Goal: Information Seeking & Learning: Learn about a topic

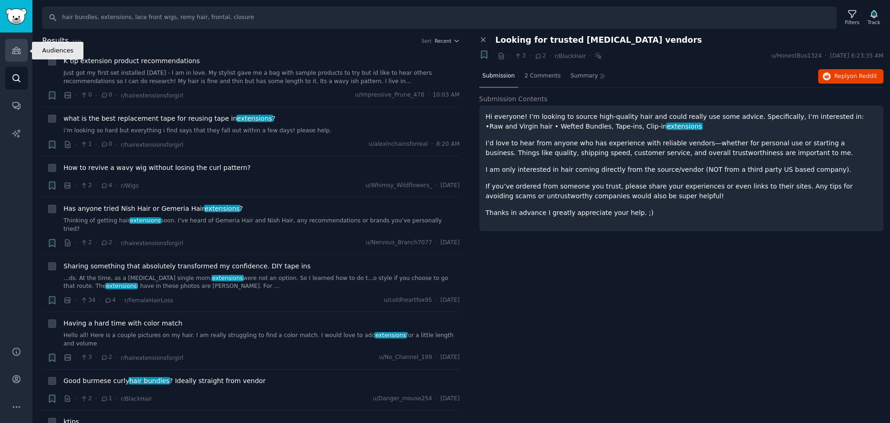
click at [15, 52] on icon "Sidebar" at bounding box center [17, 50] width 10 height 10
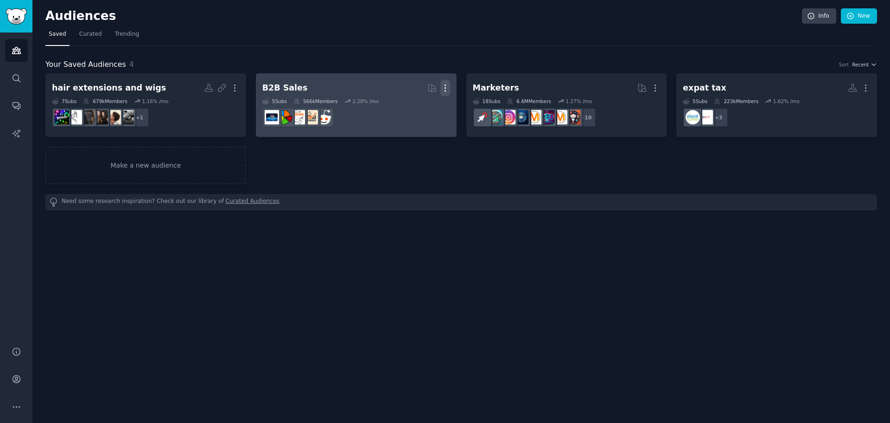
click at [447, 89] on icon "button" at bounding box center [446, 88] width 10 height 10
click at [423, 109] on p "Delete" at bounding box center [420, 107] width 21 height 10
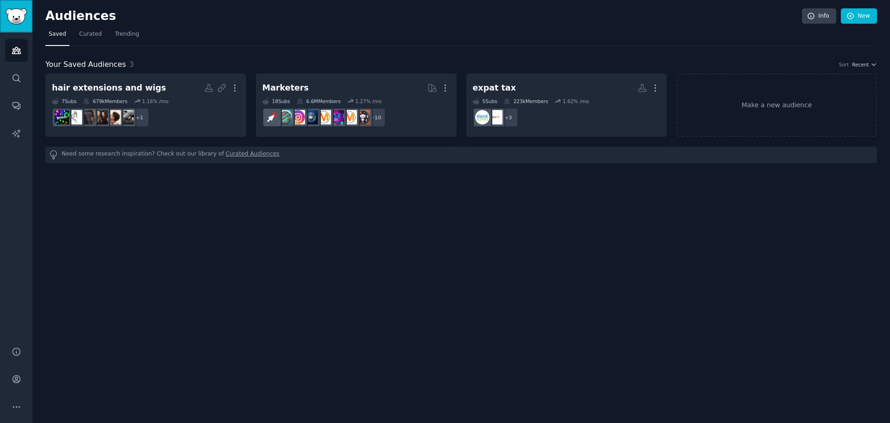
click at [14, 13] on img "Sidebar" at bounding box center [16, 16] width 21 height 16
click at [10, 55] on link "Audiences" at bounding box center [16, 50] width 23 height 23
click at [17, 112] on link "Conversations" at bounding box center [16, 105] width 23 height 23
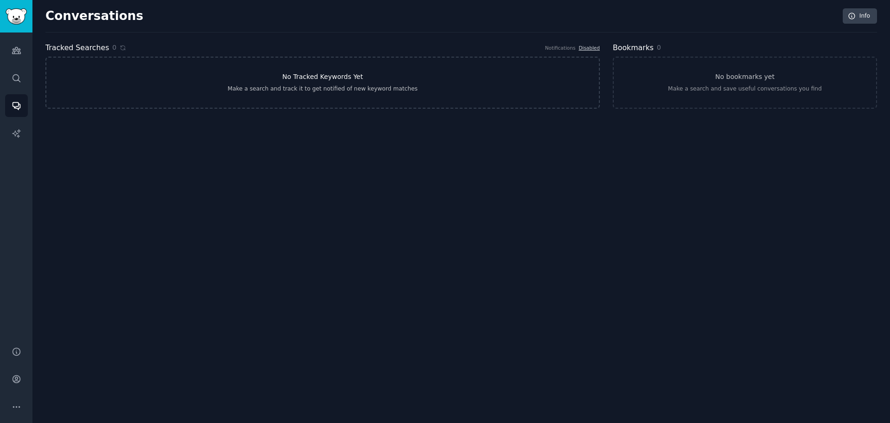
click at [338, 90] on div "Make a search and track it to get notified of new keyword matches" at bounding box center [323, 89] width 190 height 8
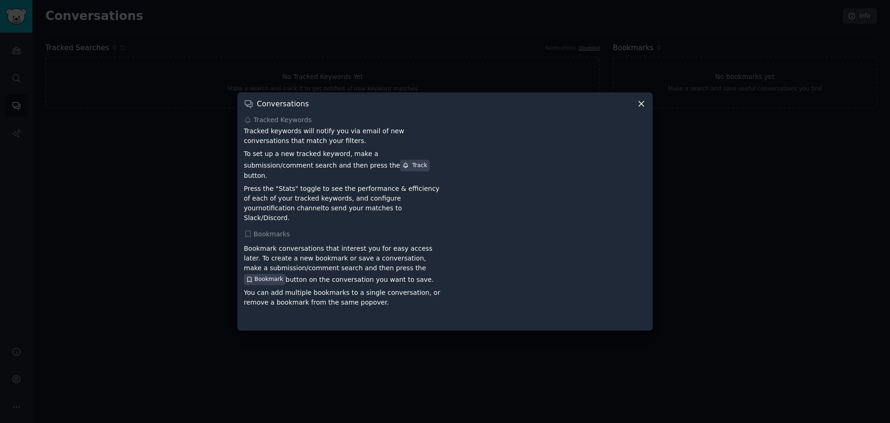
click at [639, 109] on icon at bounding box center [642, 104] width 10 height 10
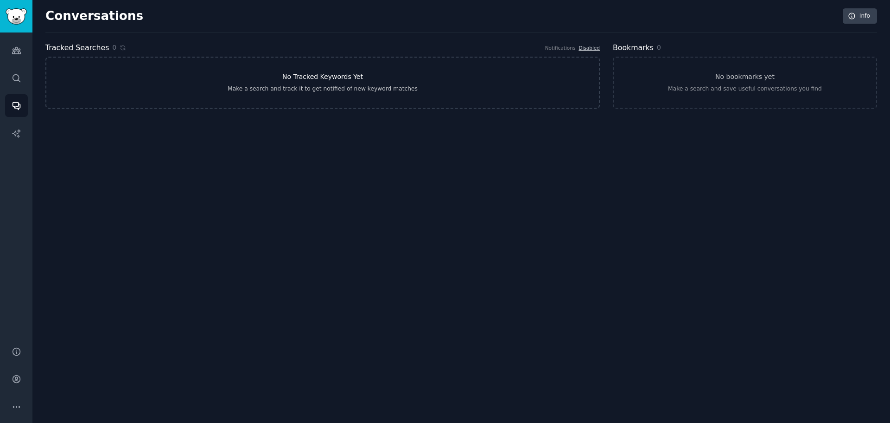
click at [303, 83] on link "No Tracked Keywords Yet Make a search and track it to get notified of new keywo…" at bounding box center [322, 83] width 555 height 52
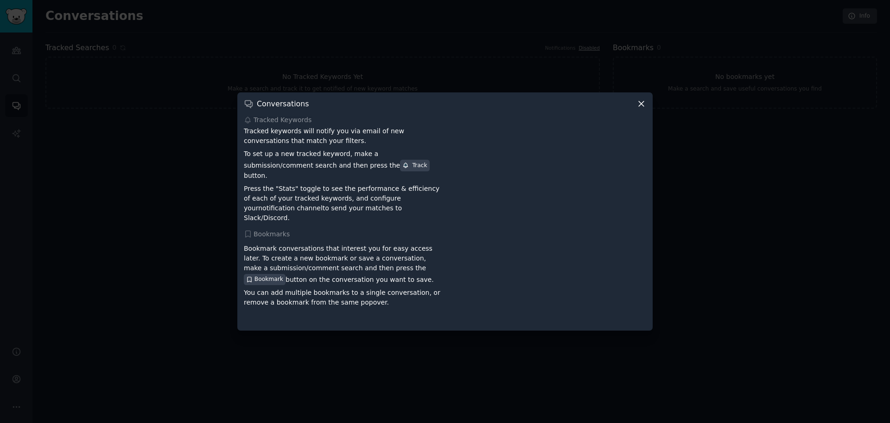
click at [639, 109] on icon at bounding box center [642, 104] width 10 height 10
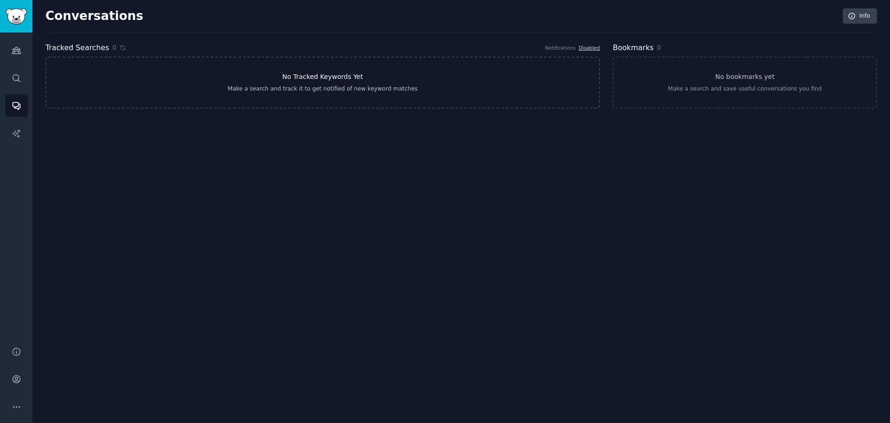
click at [320, 89] on div "Make a search and track it to get notified of new keyword matches" at bounding box center [323, 89] width 190 height 8
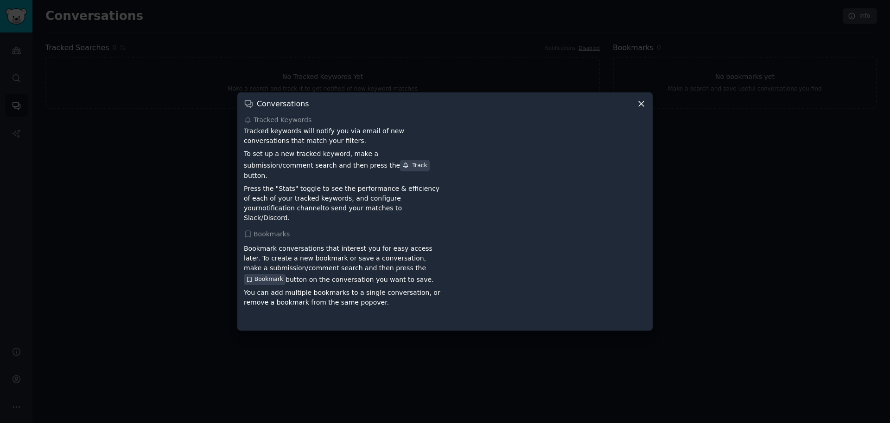
click at [646, 109] on icon at bounding box center [642, 104] width 10 height 10
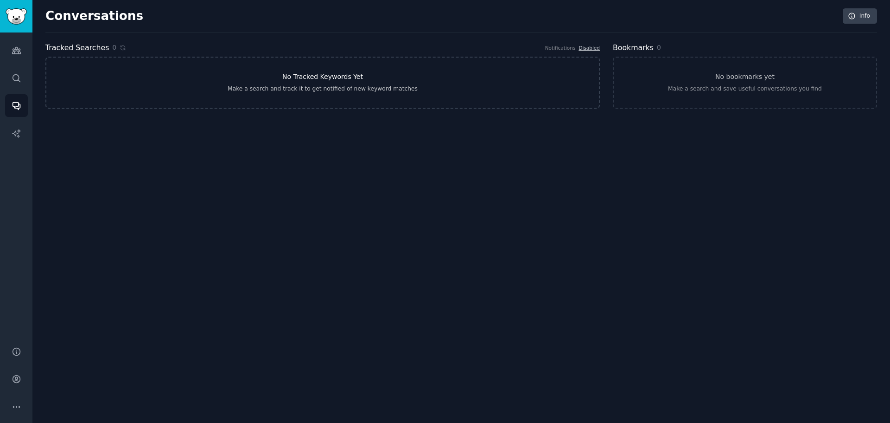
click at [261, 90] on div "Make a search and track it to get notified of new keyword matches" at bounding box center [323, 89] width 190 height 8
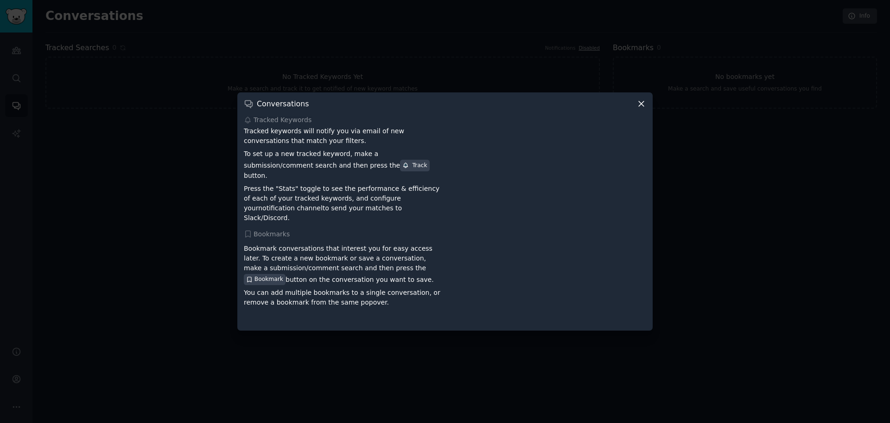
click at [641, 109] on icon at bounding box center [642, 104] width 10 height 10
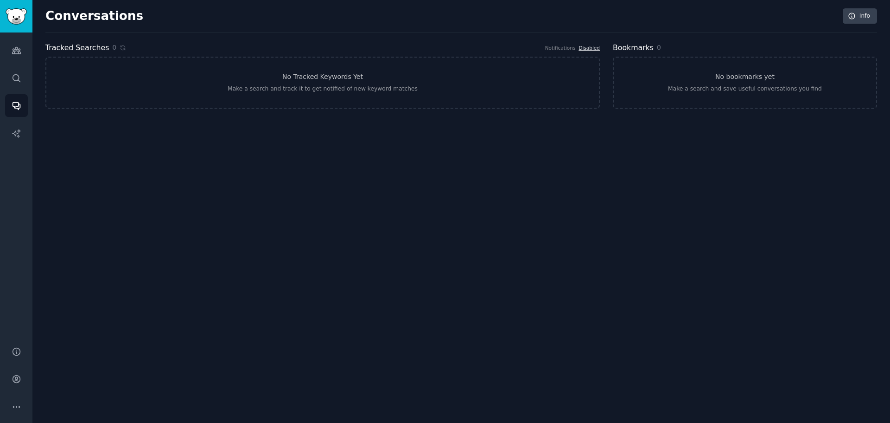
click at [590, 47] on link "Disabled" at bounding box center [589, 48] width 21 height 6
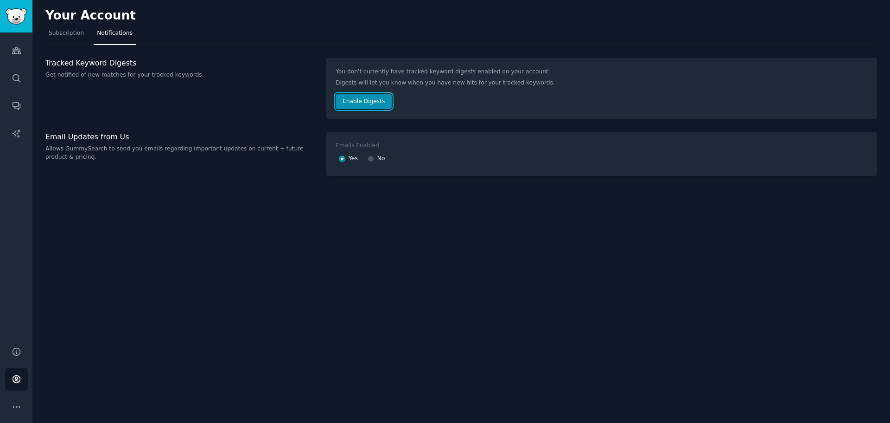
click at [355, 108] on button "Enable Digests" at bounding box center [364, 102] width 56 height 16
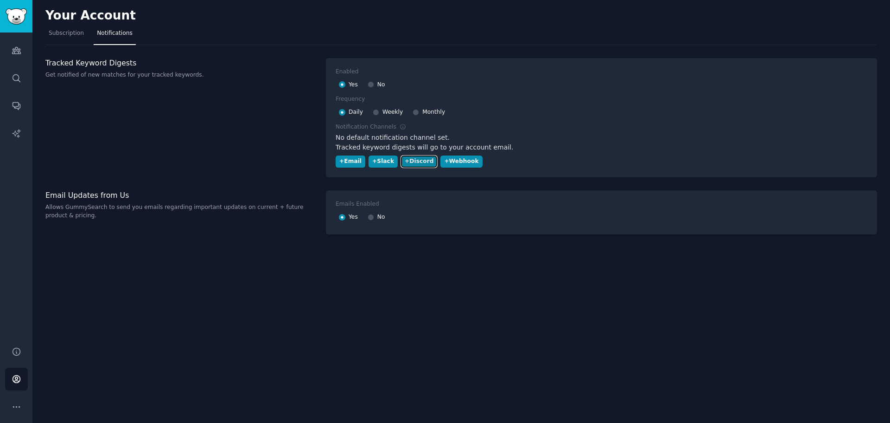
click at [403, 156] on button "+ Discord" at bounding box center [419, 161] width 36 height 13
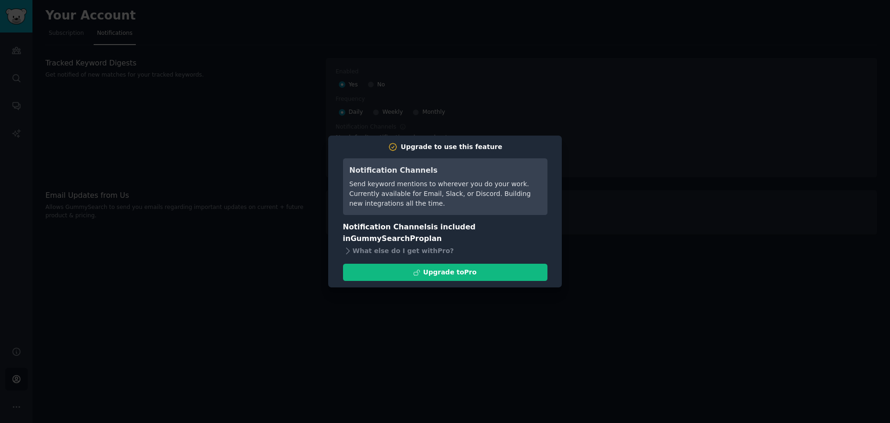
click at [487, 107] on div at bounding box center [445, 211] width 890 height 423
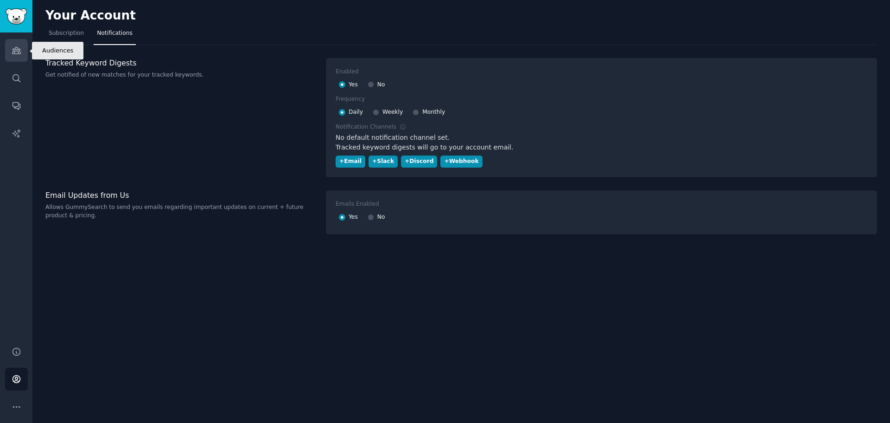
click at [22, 55] on link "Audiences" at bounding box center [16, 50] width 23 height 23
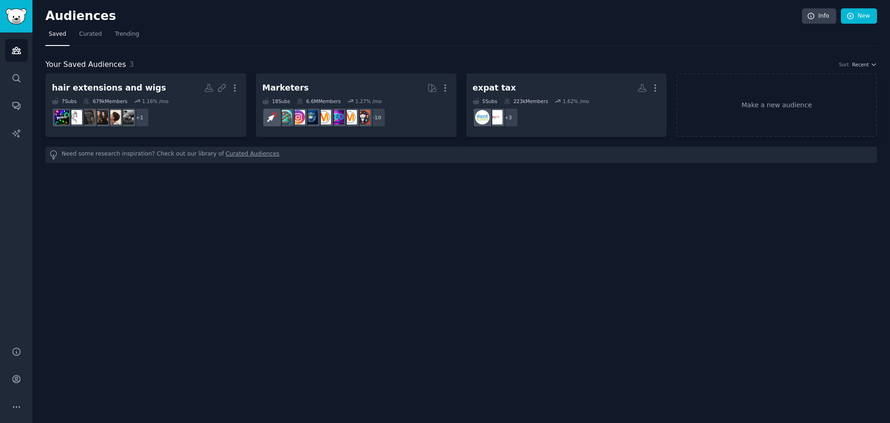
click at [235, 157] on link "Curated Audiences" at bounding box center [253, 155] width 54 height 10
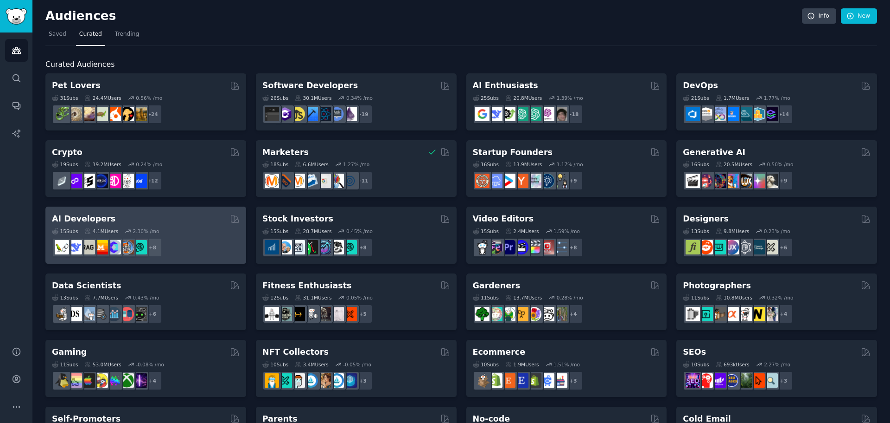
click at [182, 232] on div "15 Sub s 4.1M Users 2.30 % /mo" at bounding box center [146, 231] width 188 height 6
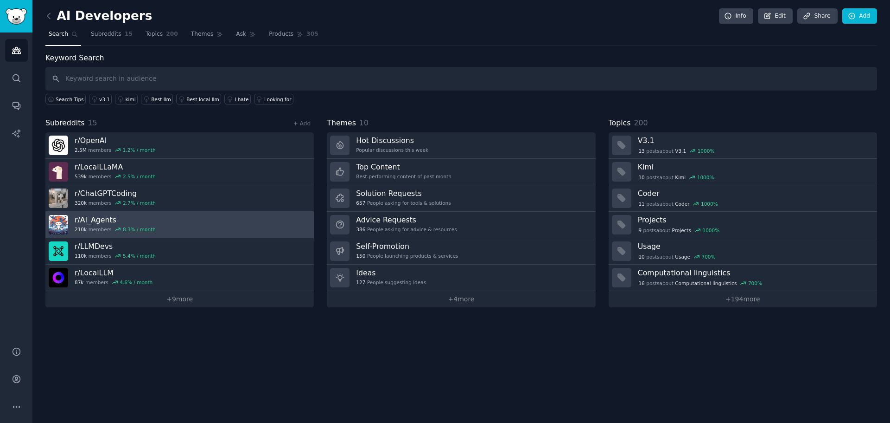
click at [121, 222] on h3 "r/ AI_Agents" at bounding box center [115, 220] width 81 height 10
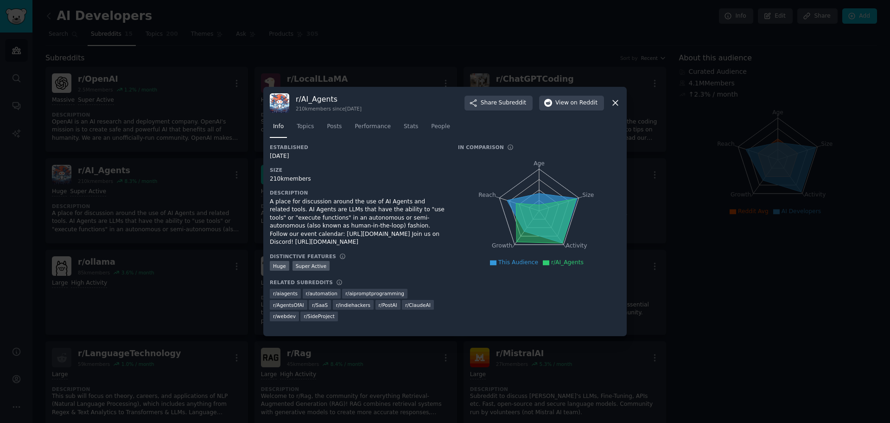
click at [310, 99] on h3 "r/ AI_Agents" at bounding box center [329, 99] width 66 height 10
click at [617, 103] on icon at bounding box center [616, 103] width 10 height 10
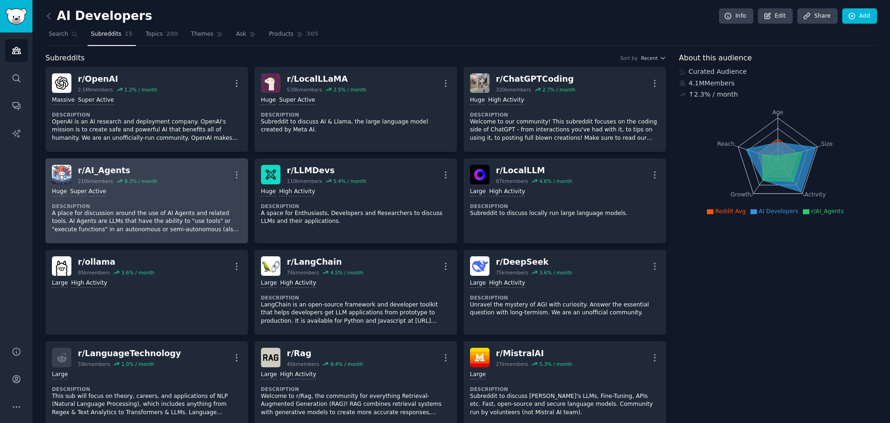
click at [179, 188] on div "Huge Super Active" at bounding box center [147, 191] width 190 height 9
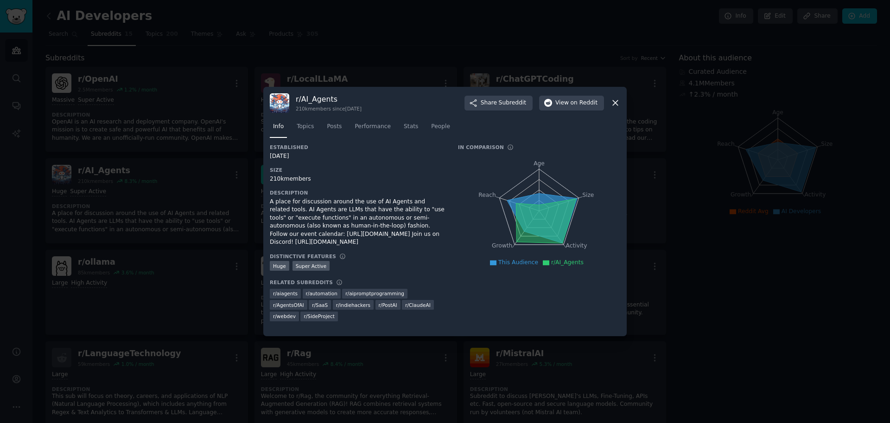
click at [319, 100] on h3 "r/ AI_Agents" at bounding box center [329, 99] width 66 height 10
click at [616, 102] on icon at bounding box center [616, 103] width 10 height 10
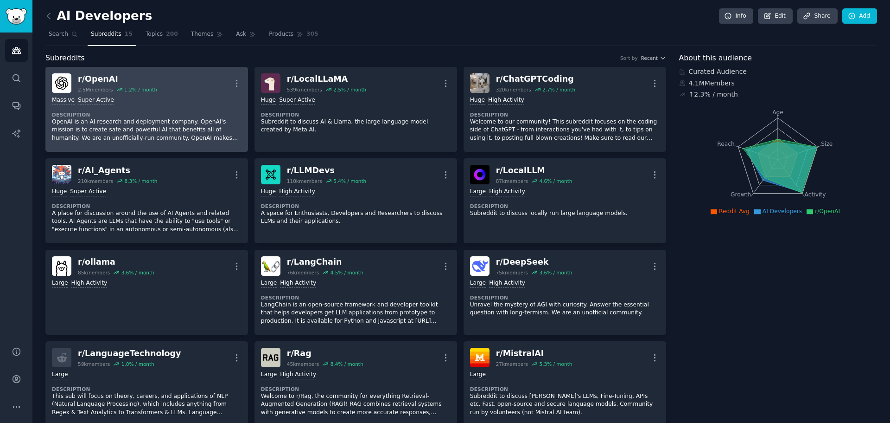
click at [87, 83] on div "r/ OpenAI" at bounding box center [117, 79] width 79 height 12
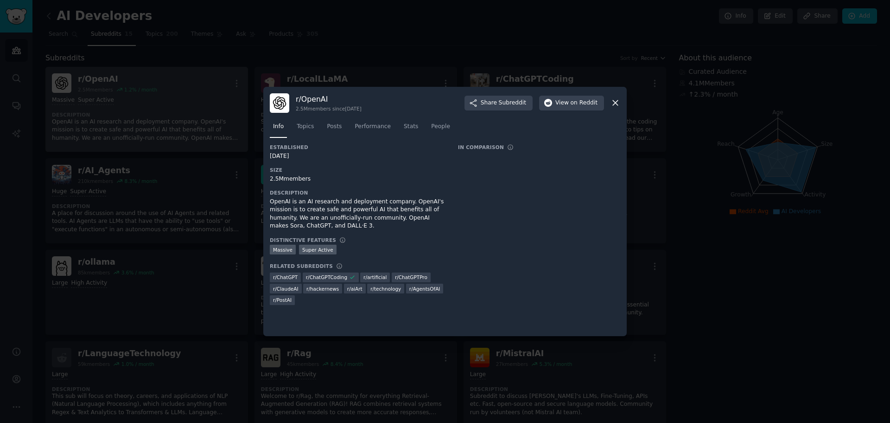
click at [87, 83] on div at bounding box center [445, 211] width 890 height 423
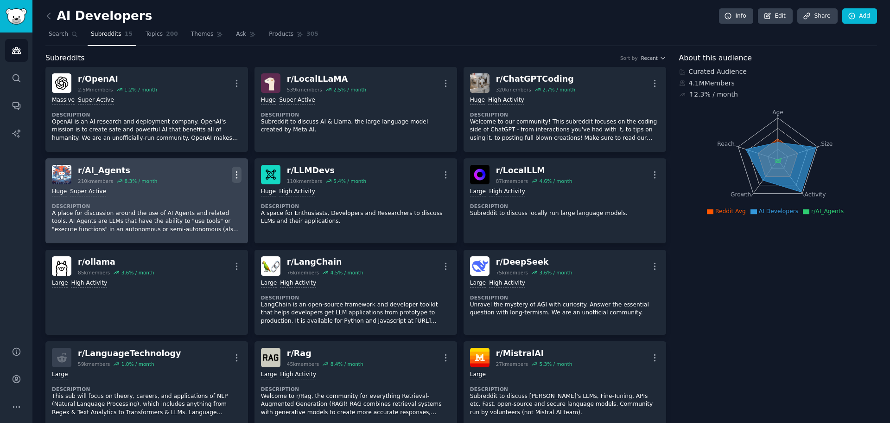
click at [238, 175] on icon "button" at bounding box center [237, 175] width 10 height 10
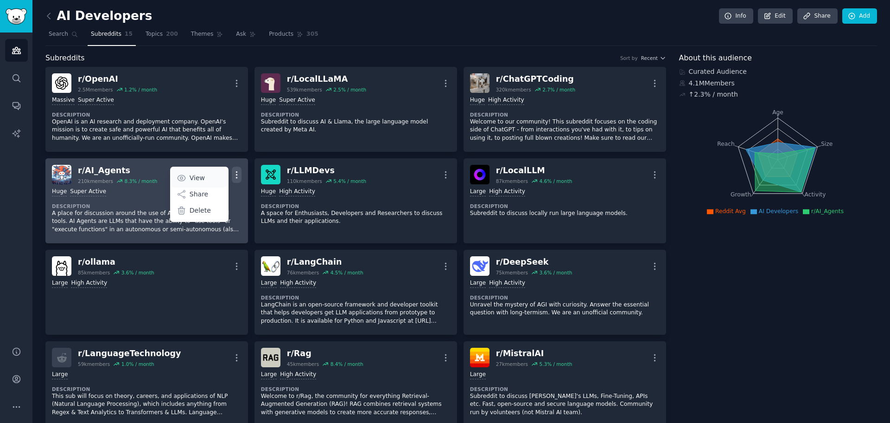
click at [216, 178] on link "View" at bounding box center [199, 177] width 55 height 19
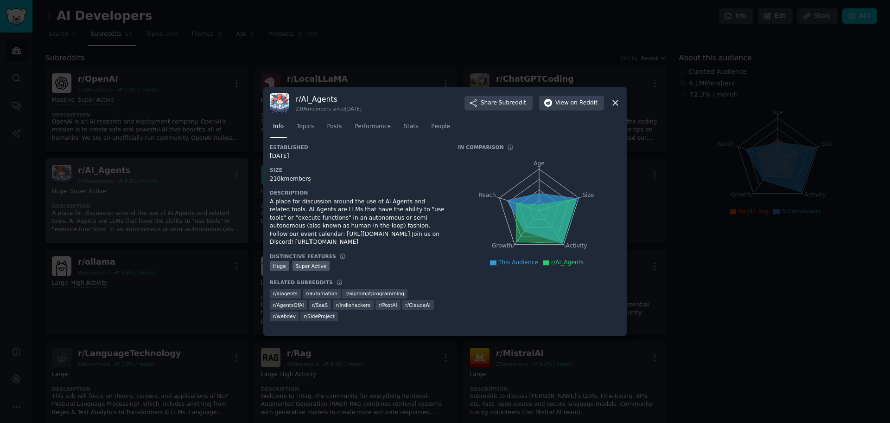
click at [615, 103] on icon at bounding box center [615, 103] width 5 height 5
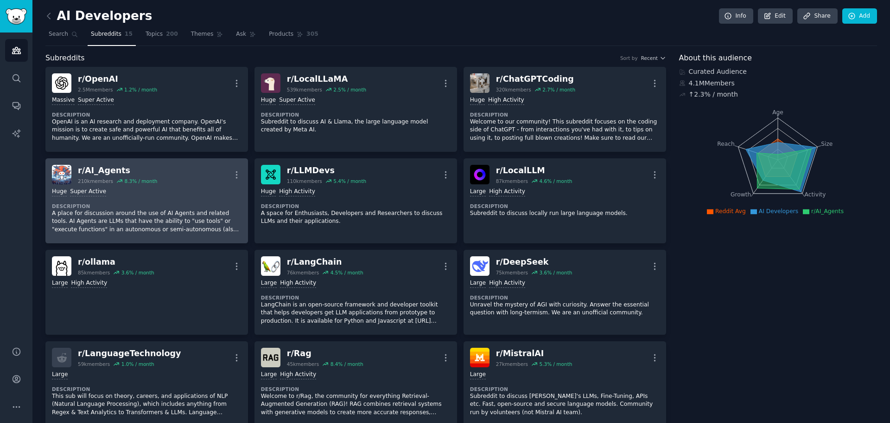
click at [82, 177] on h2 "r/ AI_Agents 210k members 8.3 % / month" at bounding box center [117, 174] width 79 height 19
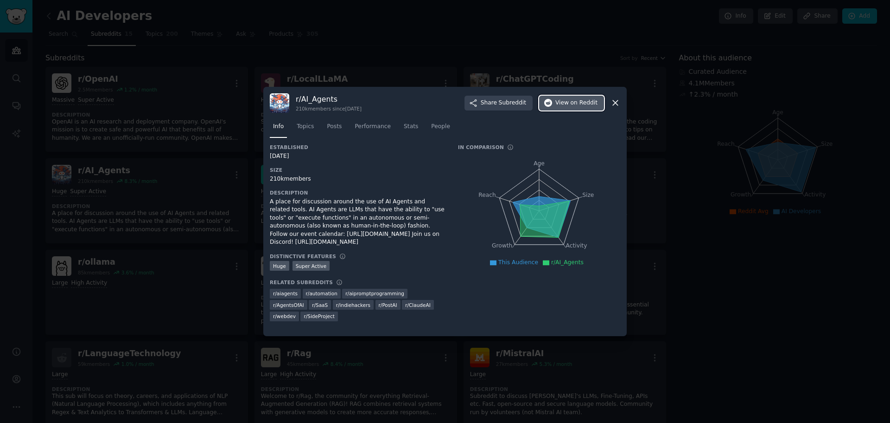
click at [577, 109] on button "View on Reddit" at bounding box center [571, 103] width 65 height 15
click at [615, 106] on icon at bounding box center [616, 103] width 10 height 10
click at [614, 100] on icon at bounding box center [616, 103] width 10 height 10
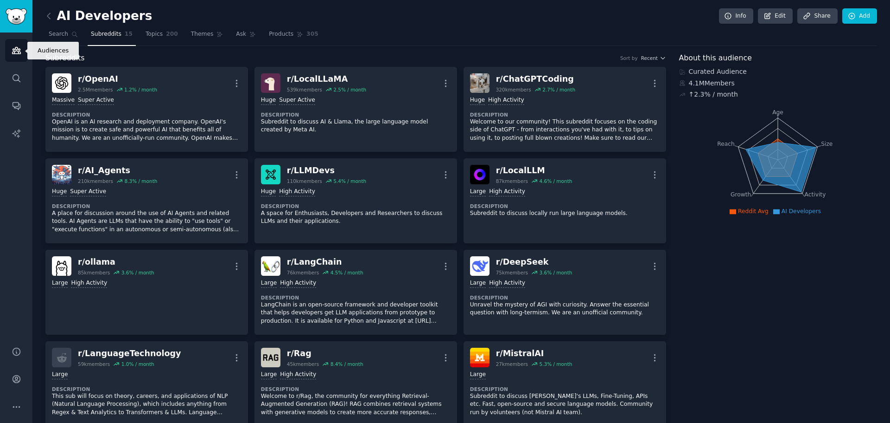
click at [22, 55] on link "Audiences" at bounding box center [16, 50] width 23 height 23
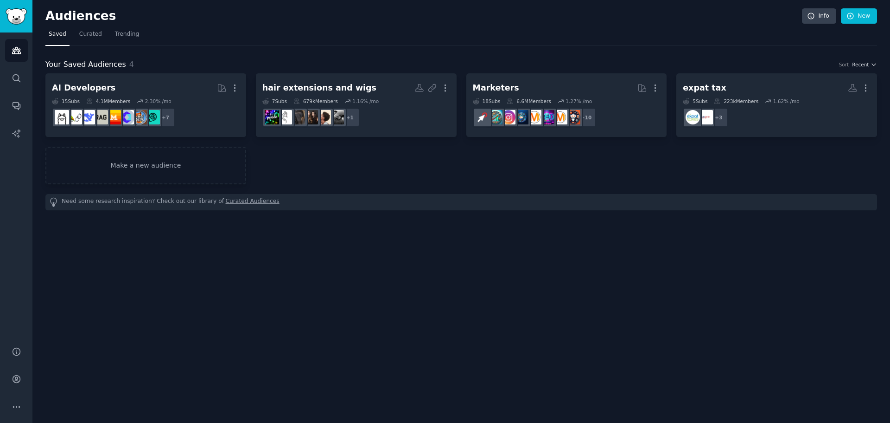
click at [226, 202] on link "Curated Audiences" at bounding box center [253, 202] width 54 height 10
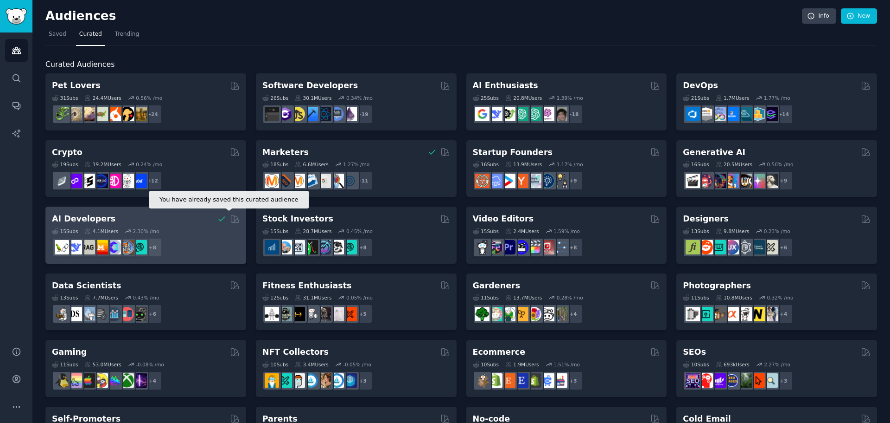
click at [223, 219] on icon at bounding box center [222, 219] width 10 height 10
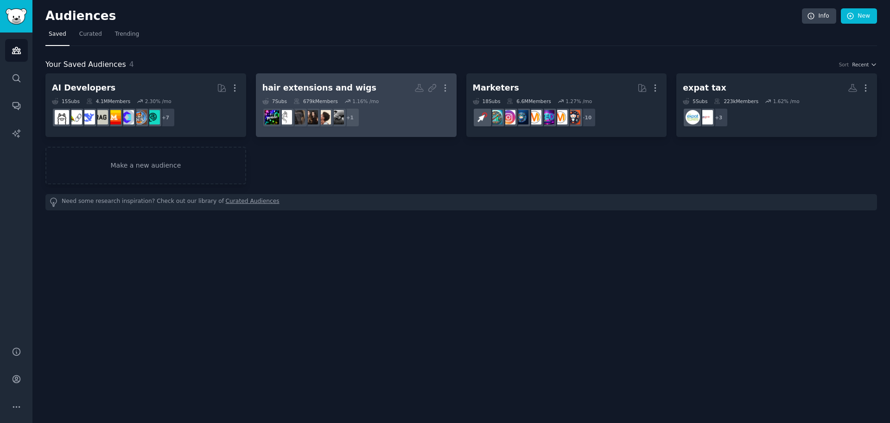
click at [318, 98] on div "679k Members" at bounding box center [316, 101] width 45 height 6
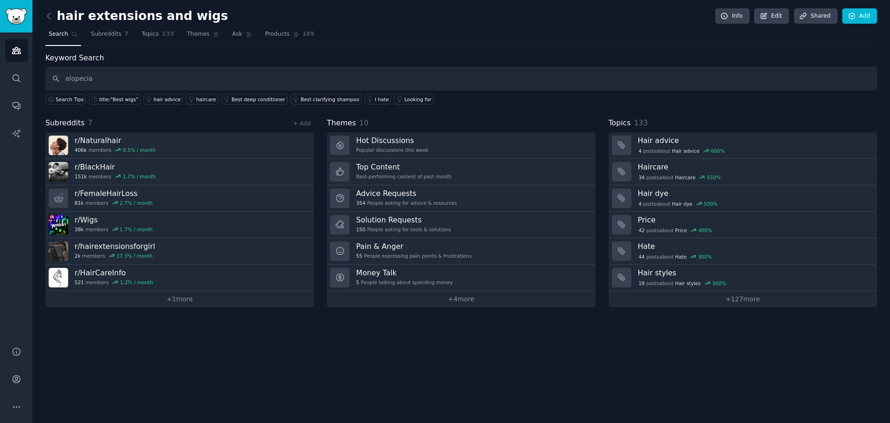
type input "alopecia"
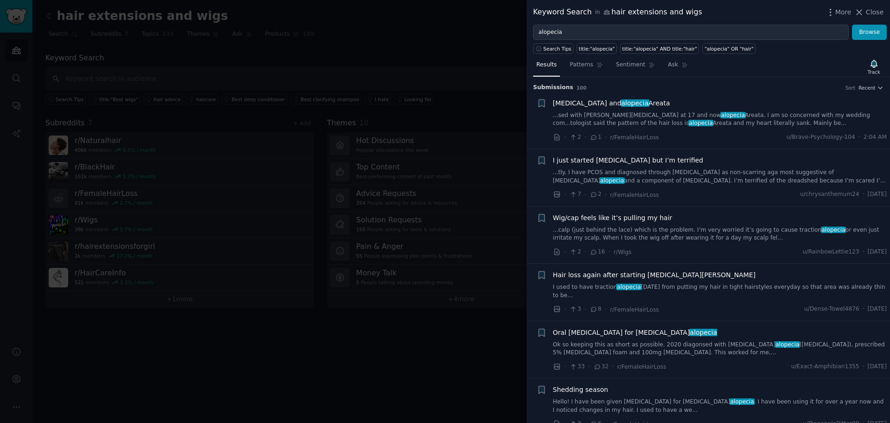
click at [610, 226] on link "...calp (just behind the lace) which is the problem. I’m very worried it’s goin…" at bounding box center [720, 234] width 334 height 16
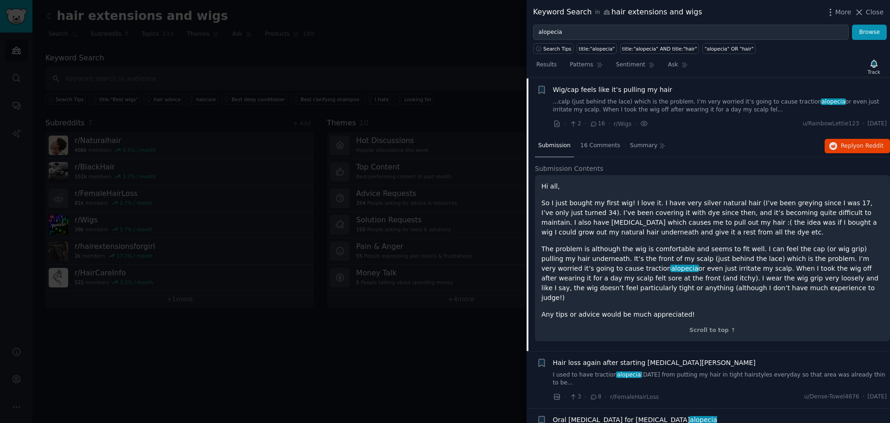
scroll to position [129, 0]
click at [862, 145] on span "on Reddit" at bounding box center [870, 144] width 27 height 6
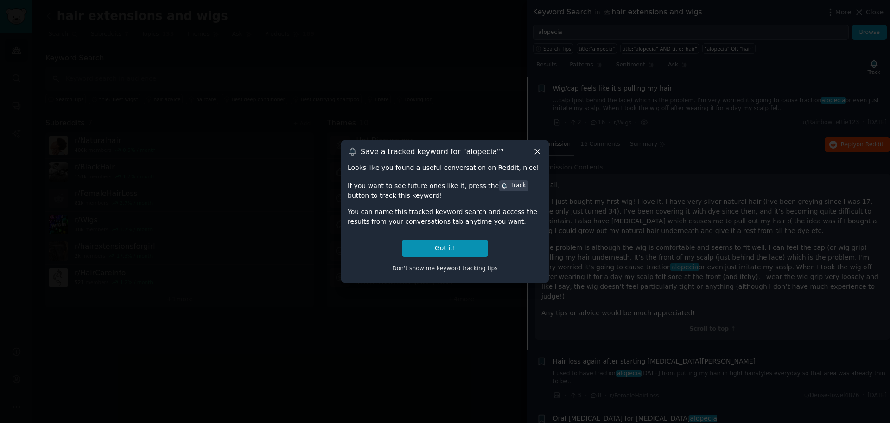
click at [501, 187] on div "Track" at bounding box center [513, 185] width 25 height 8
click at [441, 250] on button "Got it!" at bounding box center [445, 247] width 86 height 17
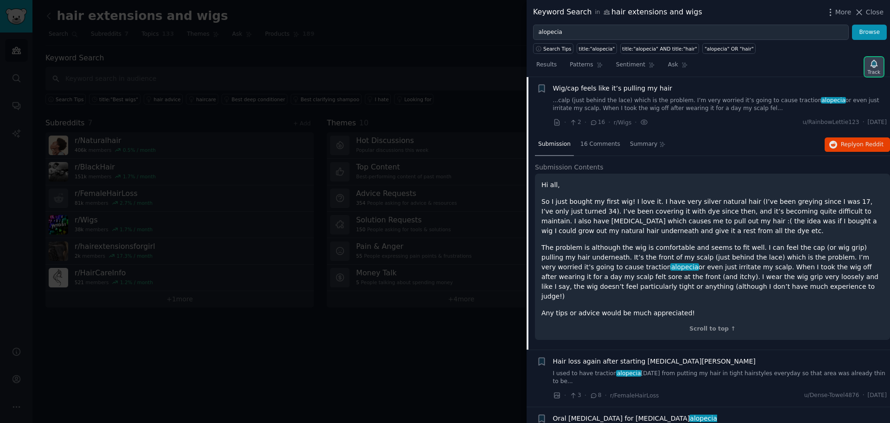
click at [872, 66] on icon "button" at bounding box center [875, 64] width 10 height 10
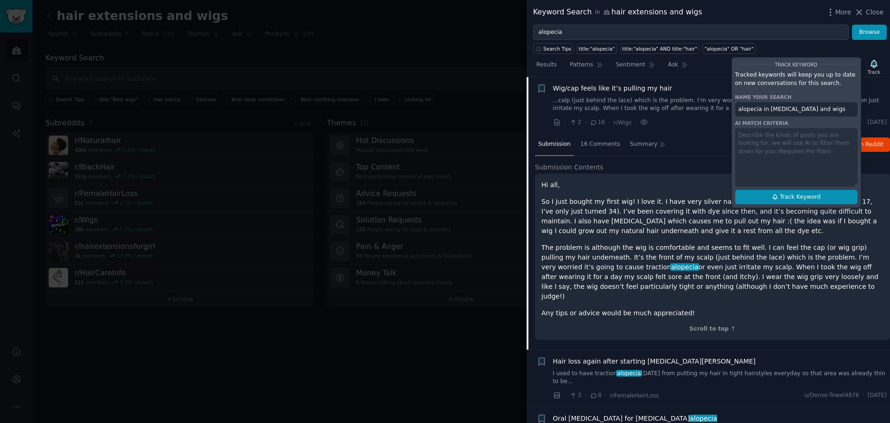
click at [798, 193] on span "Track Keyword" at bounding box center [800, 197] width 41 height 8
type input "alopecia in [MEDICAL_DATA] and wigs"
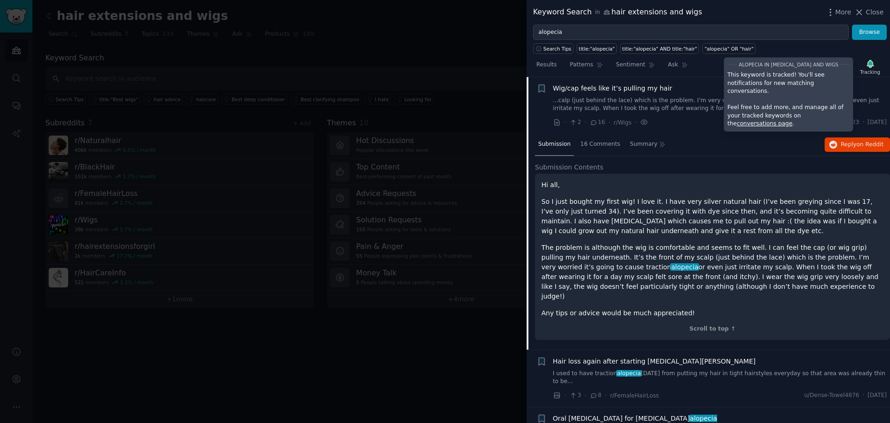
click at [758, 49] on div "Search Tips title:"alopecia" title:"alopecia" AND title:"hair" "alopecia" OR "h…" at bounding box center [709, 47] width 364 height 14
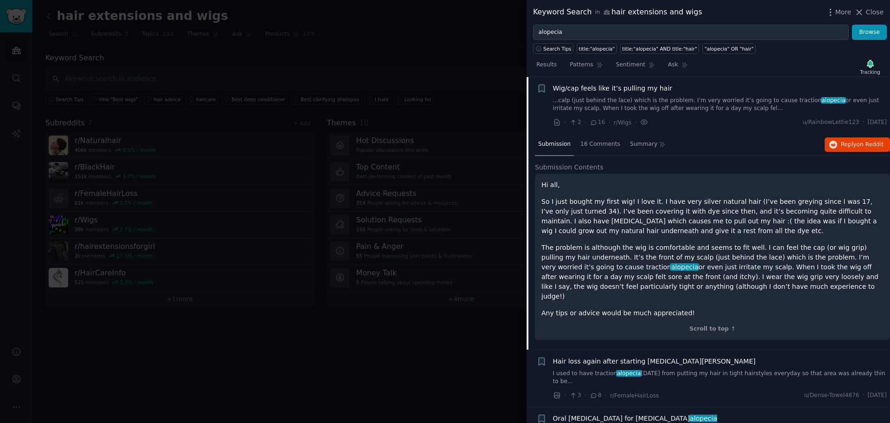
click at [286, 331] on div at bounding box center [445, 211] width 890 height 423
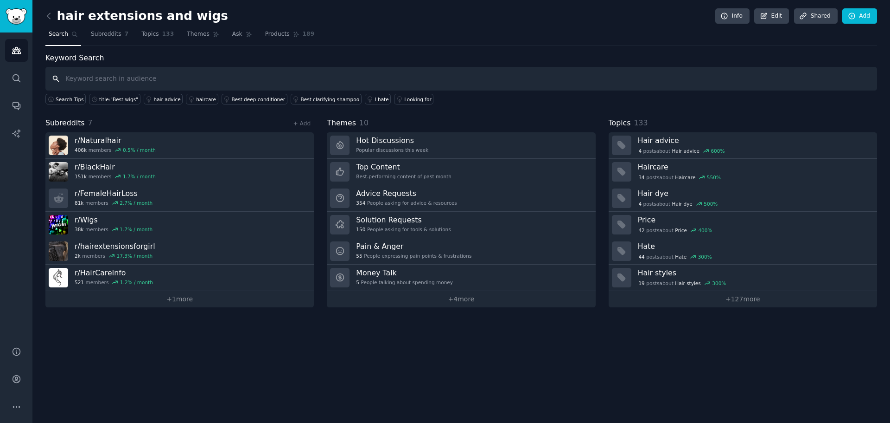
type input "h"
click at [115, 96] on div "title:"Best wigs"" at bounding box center [118, 99] width 39 height 6
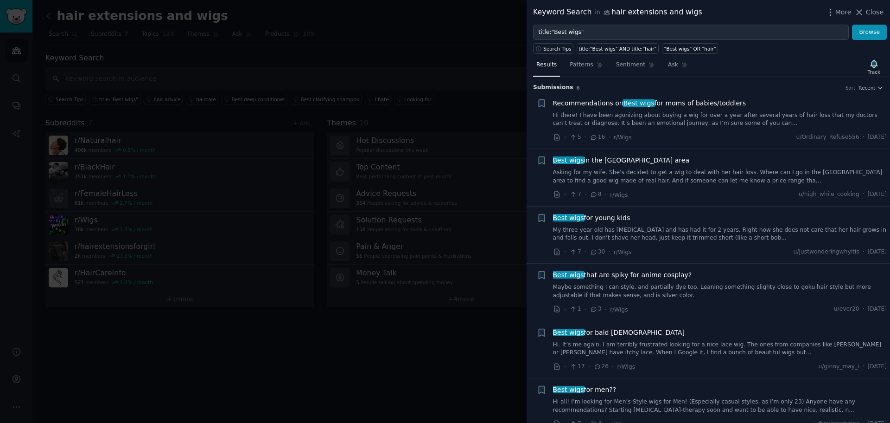
click at [366, 52] on div at bounding box center [445, 211] width 890 height 423
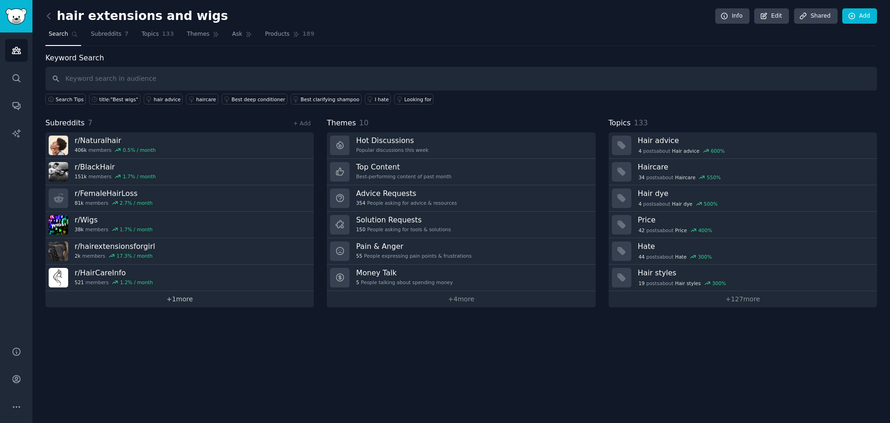
click at [182, 300] on link "+ 1 more" at bounding box center [179, 299] width 269 height 16
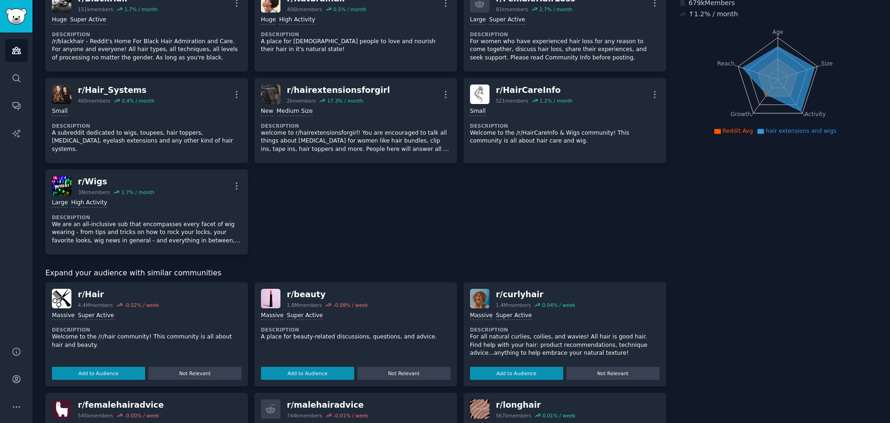
scroll to position [139, 0]
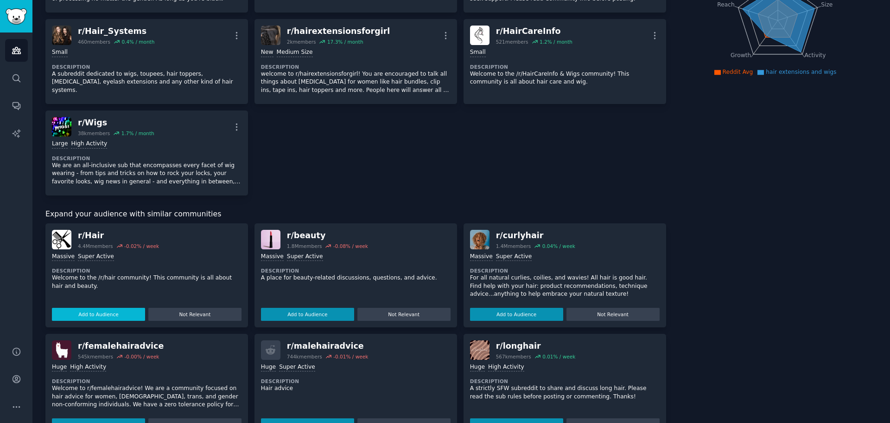
click at [106, 312] on button "Add to Audience" at bounding box center [98, 313] width 93 height 13
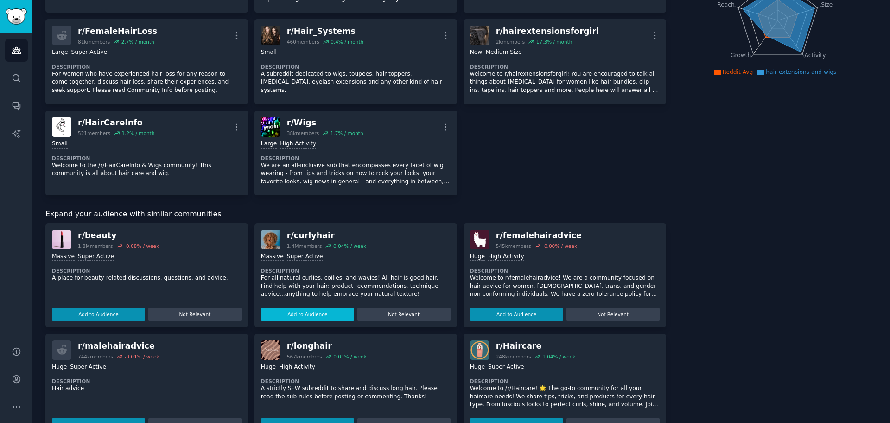
click at [320, 314] on button "Add to Audience" at bounding box center [307, 313] width 93 height 13
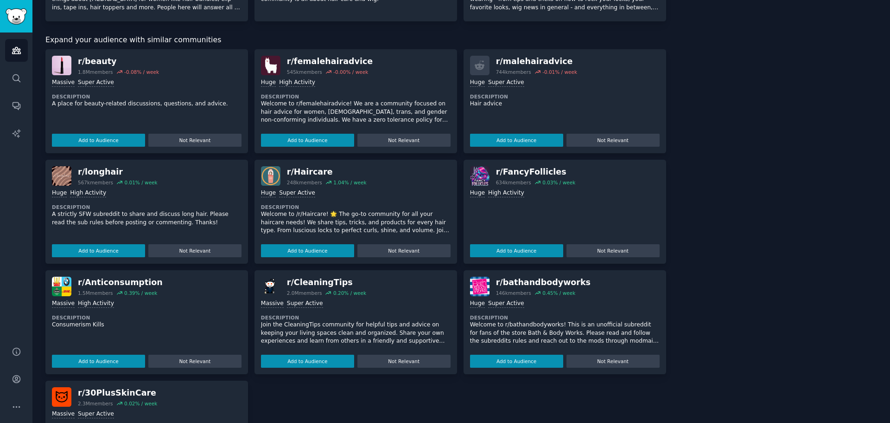
scroll to position [325, 0]
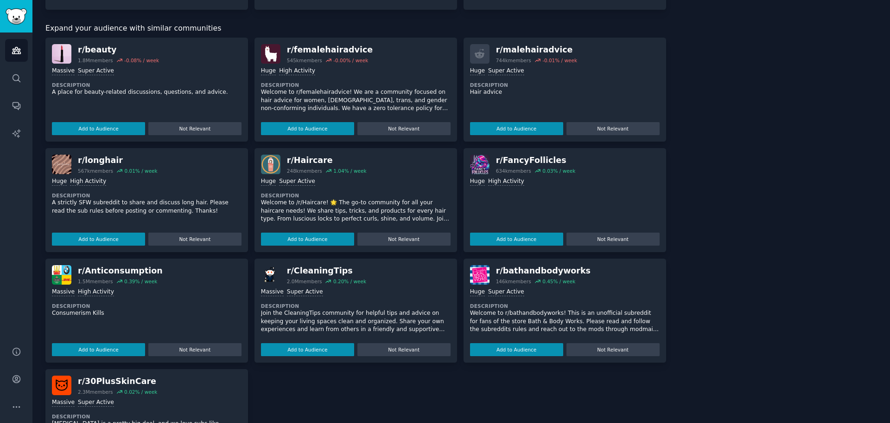
drag, startPoint x: 301, startPoint y: 240, endPoint x: 83, endPoint y: 218, distance: 219.1
click at [83, 218] on div "r/ beauty 1.8M members -0.08 % / week Massive Super Active Description A place …" at bounding box center [355, 255] width 621 height 435
click at [77, 235] on button "Add to Audience" at bounding box center [98, 238] width 93 height 13
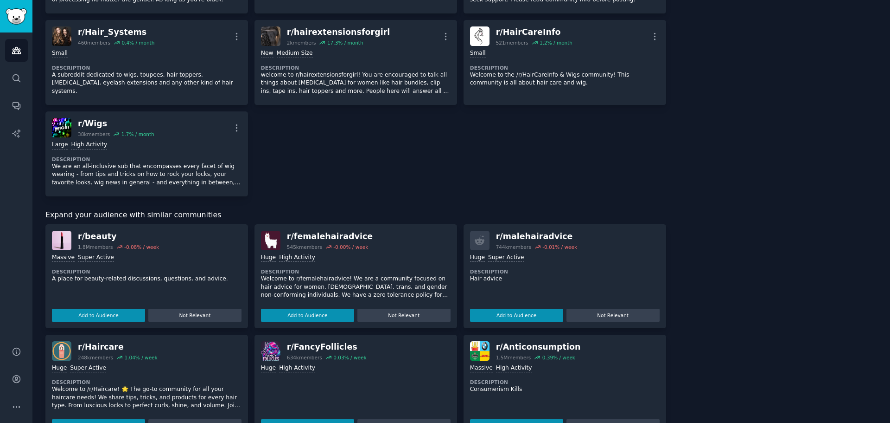
scroll to position [0, 0]
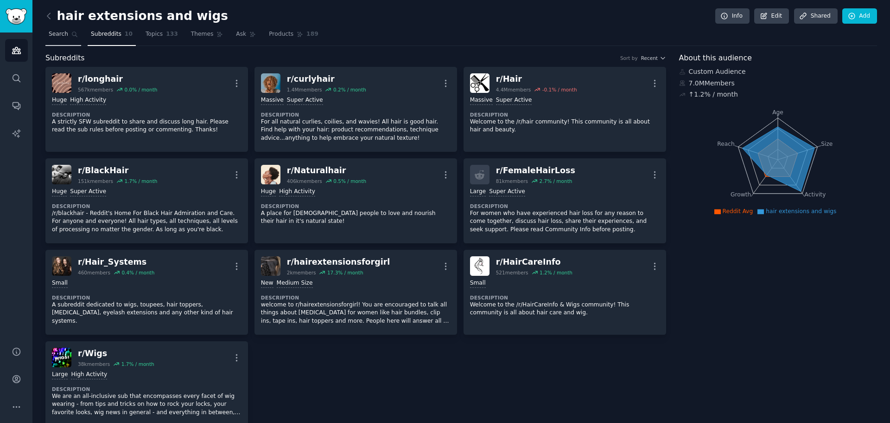
click at [51, 34] on span "Search" at bounding box center [58, 34] width 19 height 8
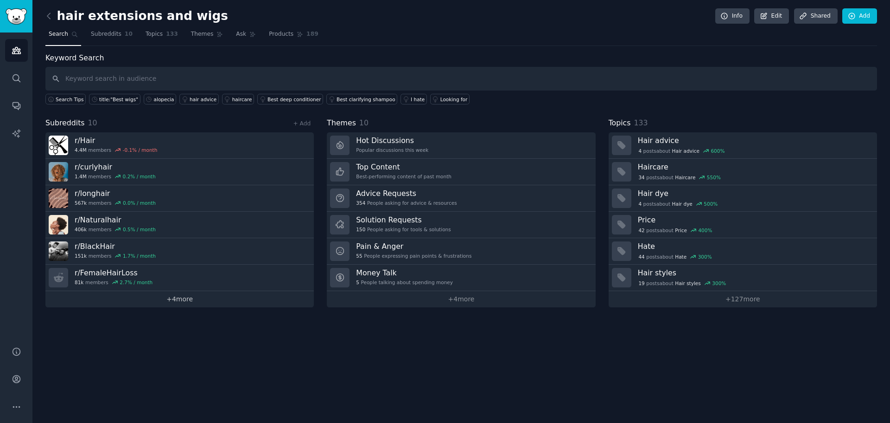
click at [175, 295] on link "+ 4 more" at bounding box center [179, 299] width 269 height 16
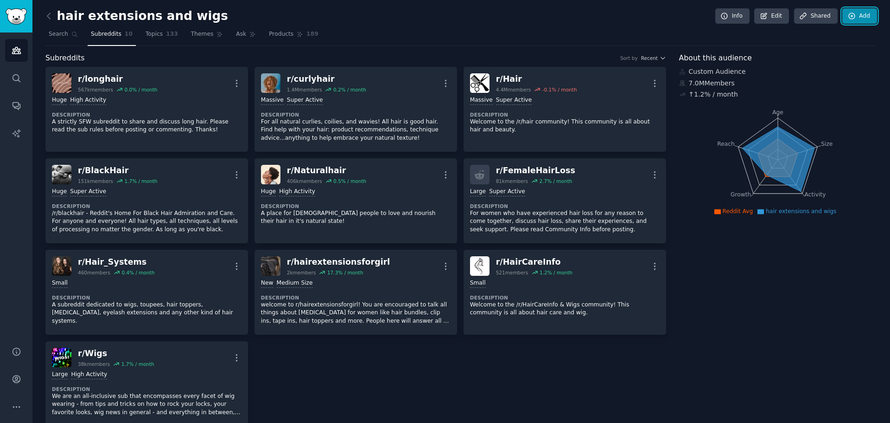
click at [861, 15] on link "Add" at bounding box center [860, 16] width 35 height 16
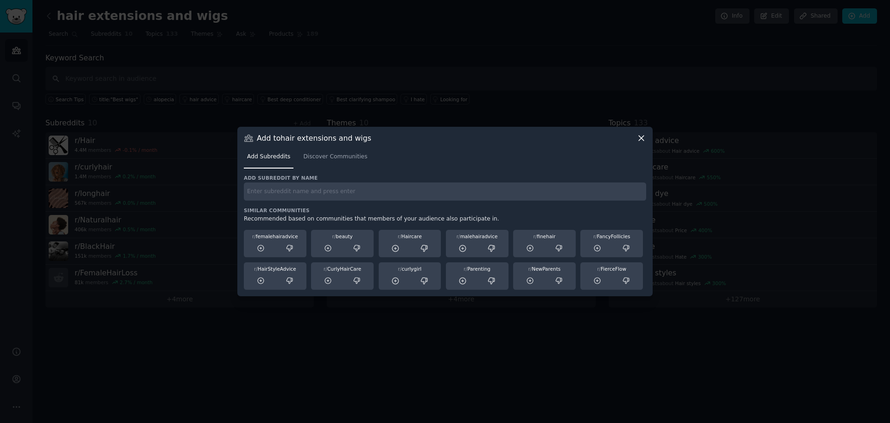
click at [637, 143] on div "Add Subreddits Discover Communities" at bounding box center [445, 159] width 403 height 32
click at [644, 133] on icon at bounding box center [642, 138] width 10 height 10
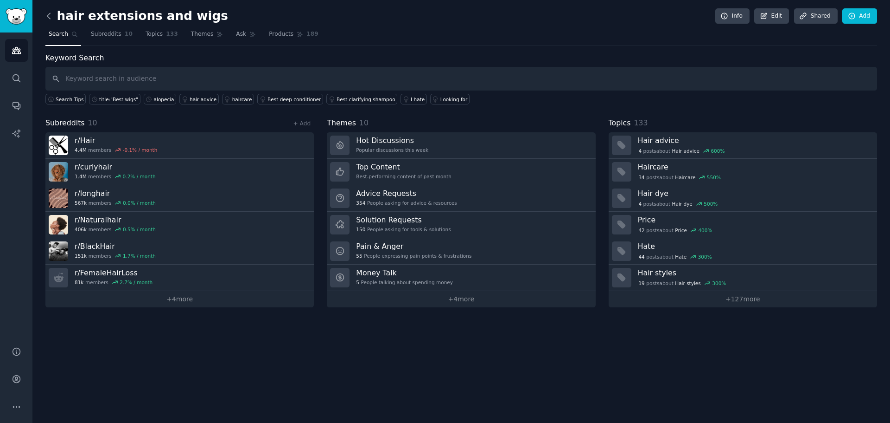
click at [48, 18] on icon at bounding box center [49, 16] width 10 height 10
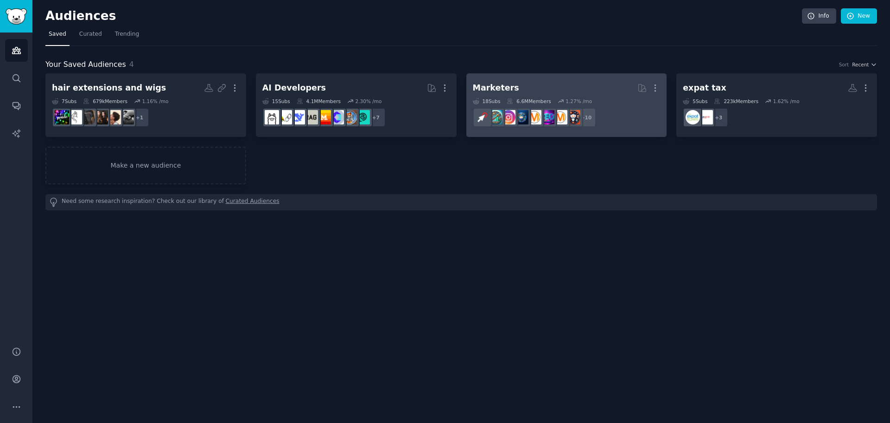
click at [551, 99] on div "18 Sub s 6.6M Members 1.27 % /mo" at bounding box center [567, 101] width 188 height 6
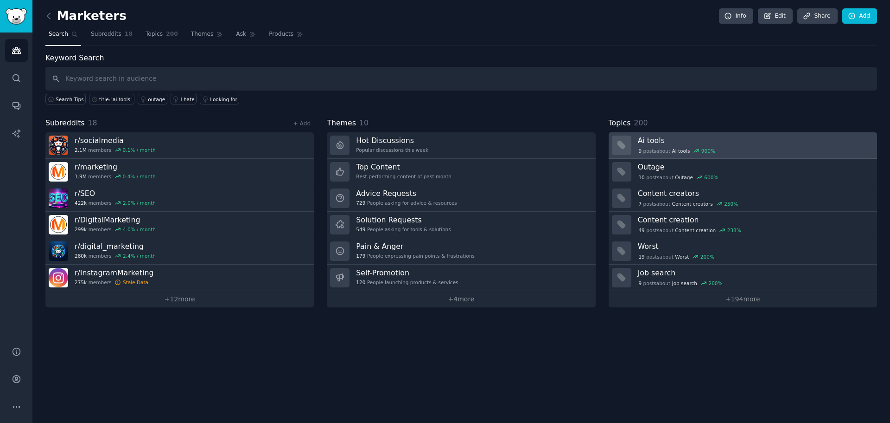
click at [682, 139] on h3 "Ai tools" at bounding box center [754, 140] width 233 height 10
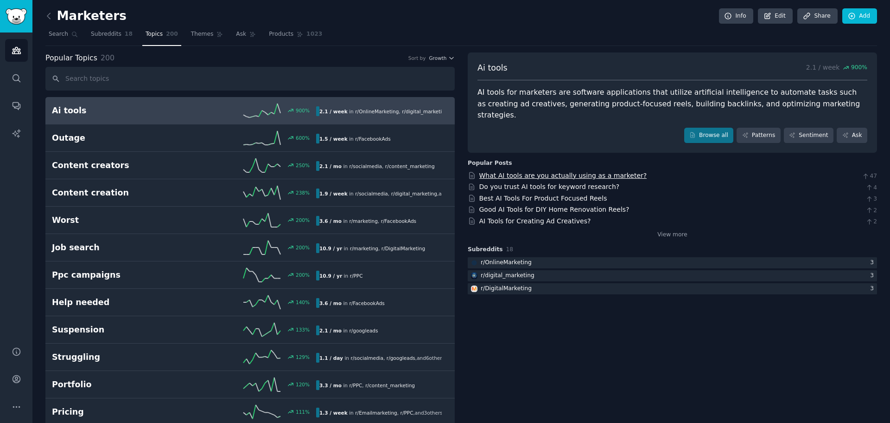
click at [619, 172] on link "What AI tools are you actually using as a marketer?" at bounding box center [564, 175] width 168 height 7
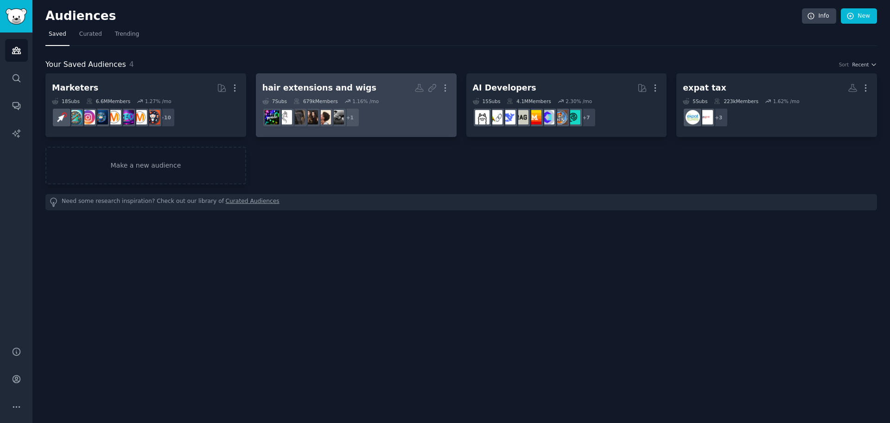
click at [321, 97] on div "[MEDICAL_DATA] and wigs Custom Audience More 7 Sub s 679k Members 1.16 % /mo r/…" at bounding box center [357, 105] width 188 height 51
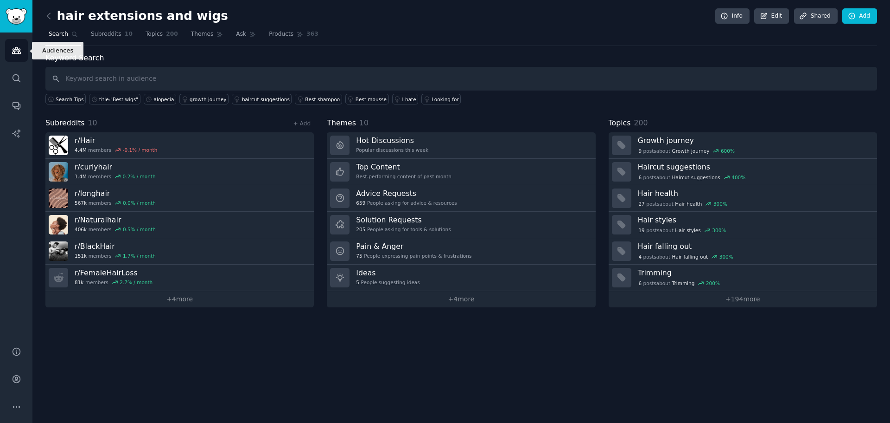
click at [13, 56] on link "Audiences" at bounding box center [16, 50] width 23 height 23
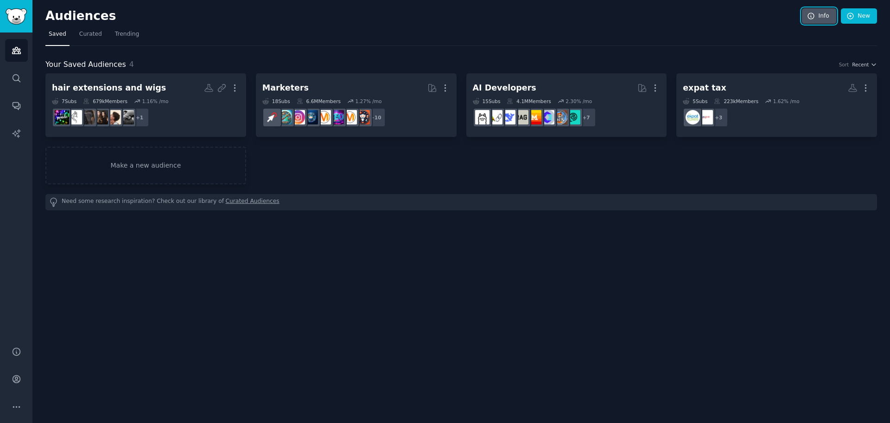
click at [822, 20] on link "Info" at bounding box center [819, 16] width 34 height 16
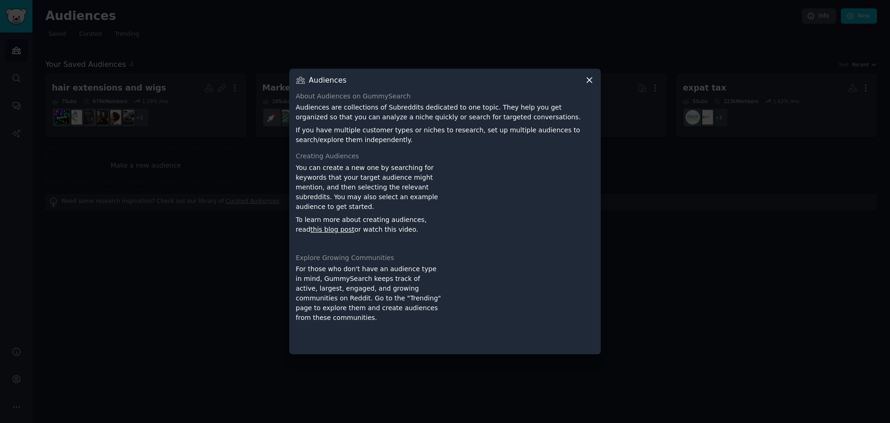
click at [589, 78] on icon at bounding box center [590, 80] width 10 height 10
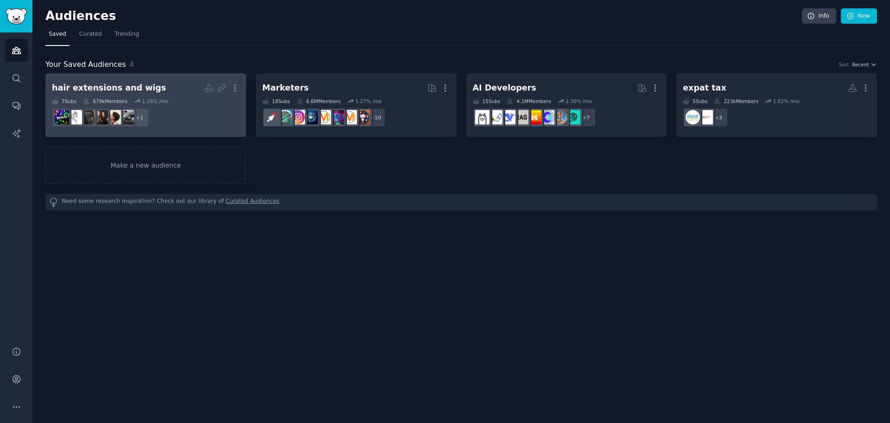
click at [137, 95] on h2 "[MEDICAL_DATA] and wigs More" at bounding box center [146, 88] width 188 height 16
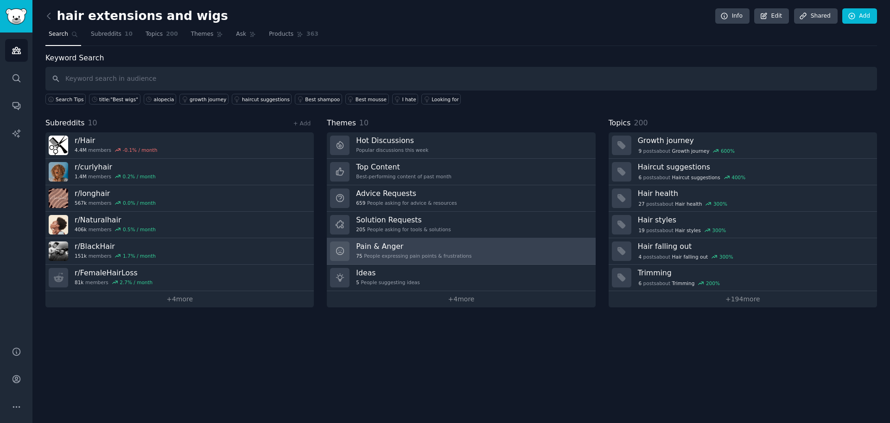
click at [381, 251] on div "Pain & Anger 75 People expressing pain points & frustrations" at bounding box center [413, 250] width 115 height 19
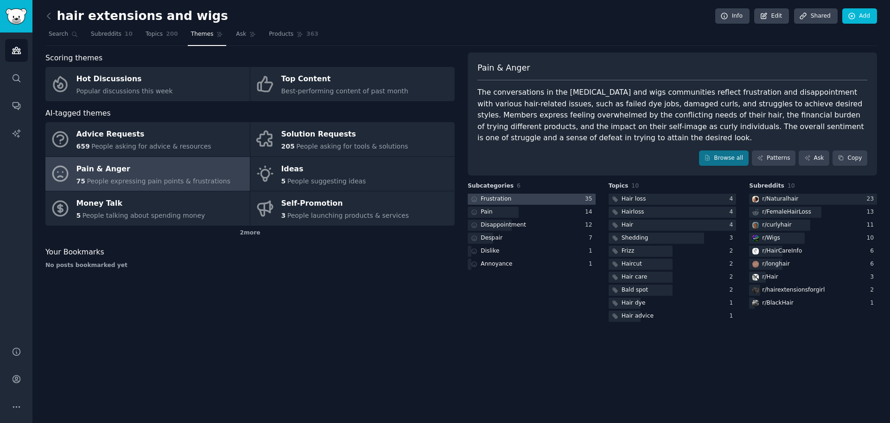
click at [502, 195] on div "Frustration" at bounding box center [496, 199] width 31 height 8
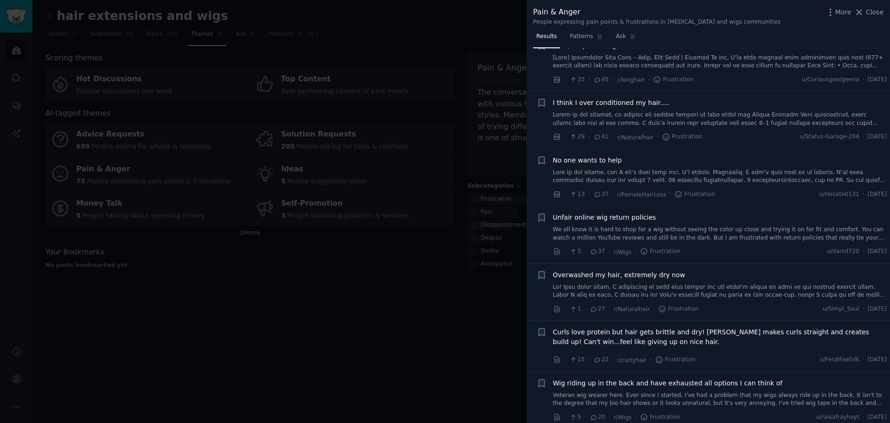
scroll to position [417, 0]
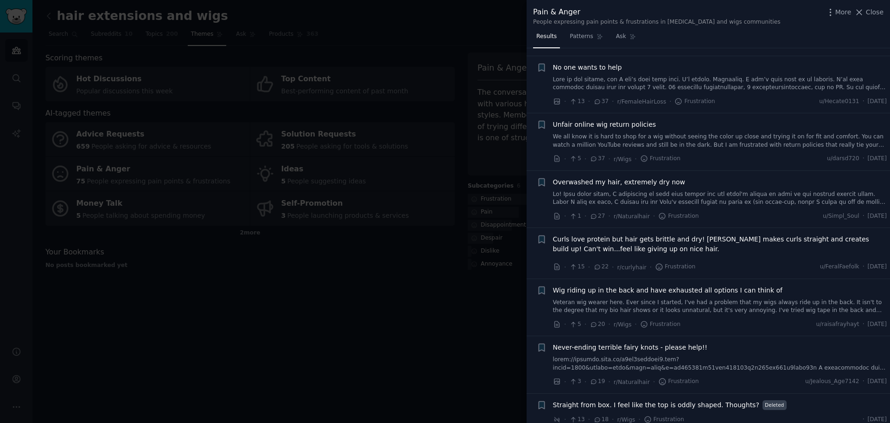
click at [618, 291] on span "Wig riding up in the back and have exhausted all options I can think of" at bounding box center [668, 290] width 230 height 10
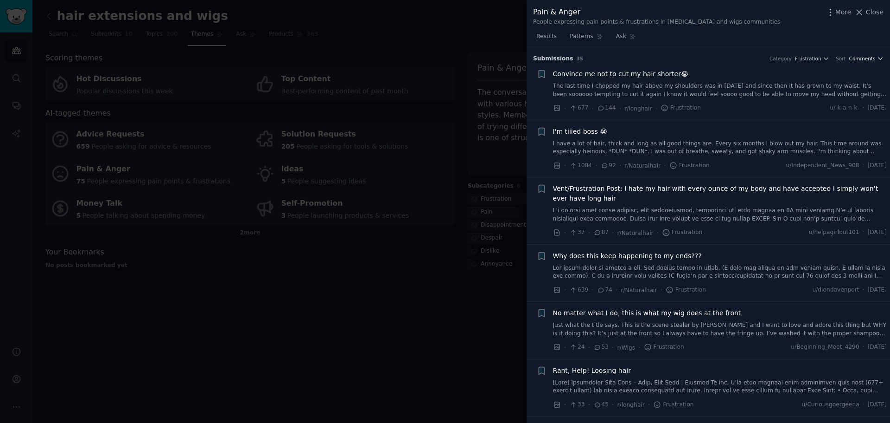
click at [869, 59] on span "Comments" at bounding box center [863, 58] width 26 height 6
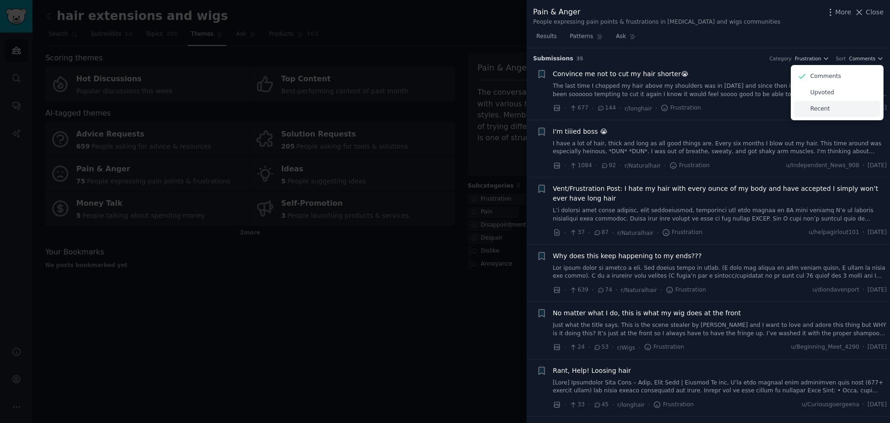
click at [815, 109] on p "Recent" at bounding box center [820, 109] width 19 height 8
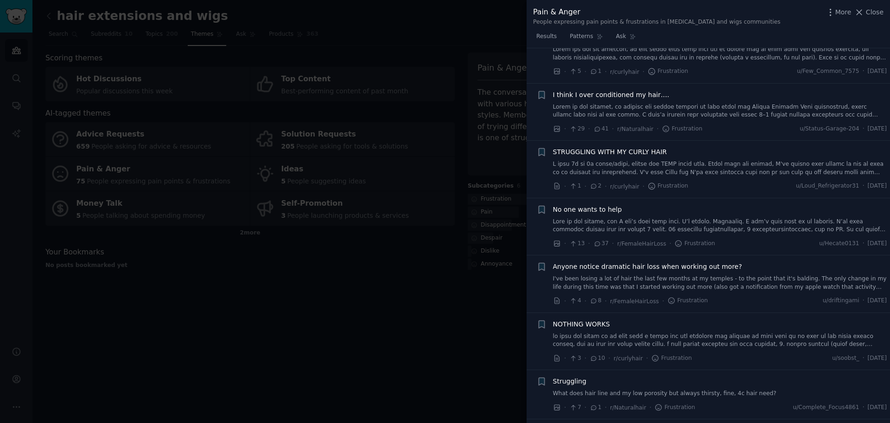
scroll to position [278, 0]
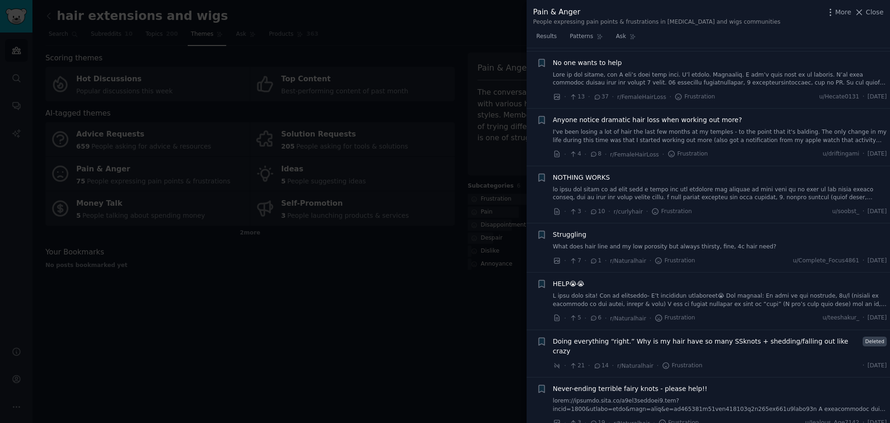
click at [411, 300] on div at bounding box center [445, 211] width 890 height 423
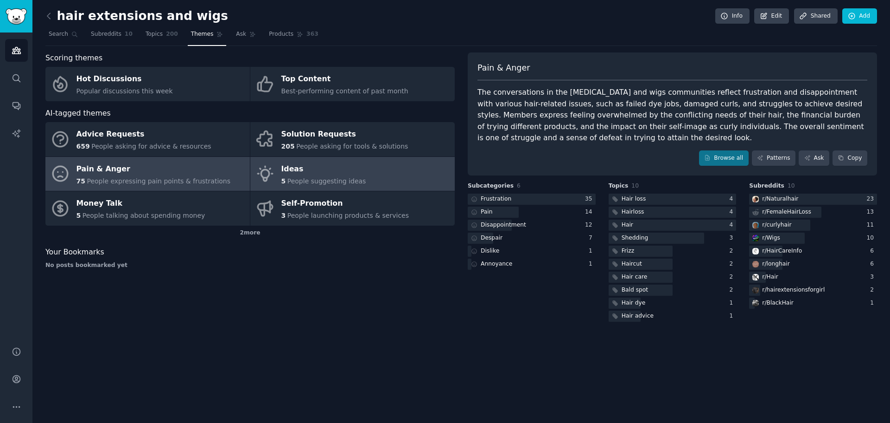
click at [314, 177] on span "People suggesting ideas" at bounding box center [327, 180] width 79 height 7
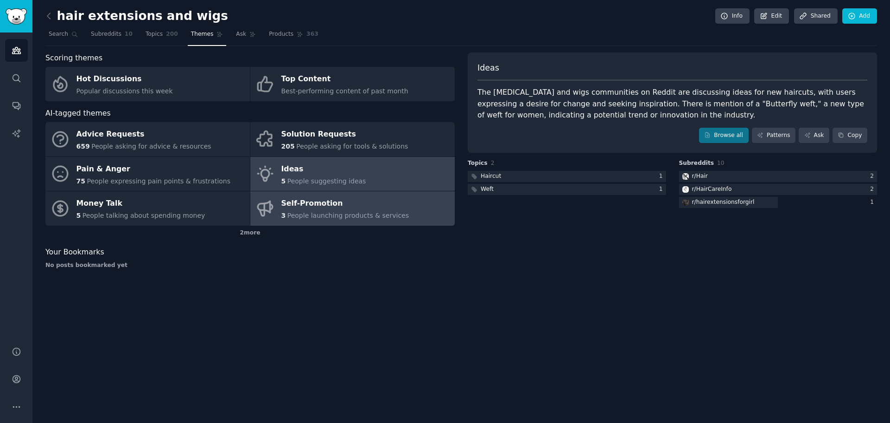
click at [387, 214] on span "People launching products & services" at bounding box center [349, 214] width 122 height 7
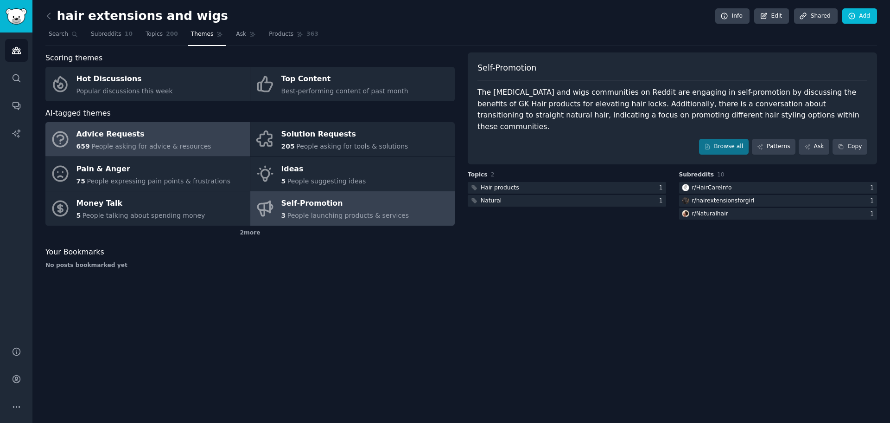
click at [212, 144] on link "Advice Requests 659 People asking for advice & resources" at bounding box center [147, 139] width 205 height 34
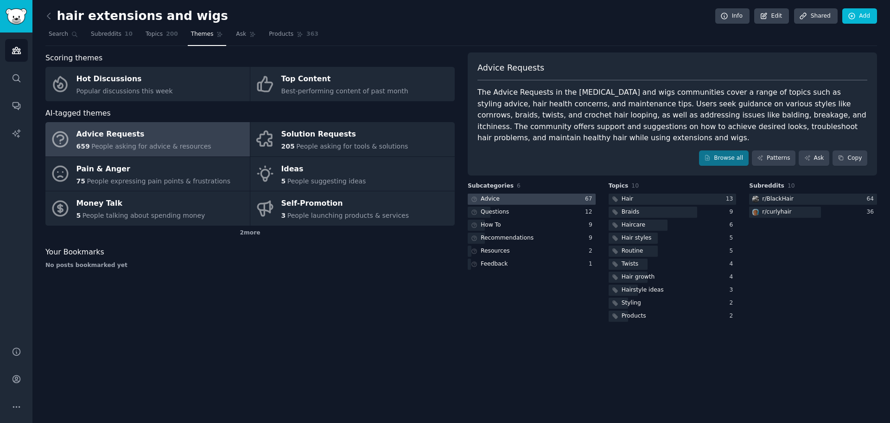
click at [528, 201] on div at bounding box center [532, 199] width 128 height 12
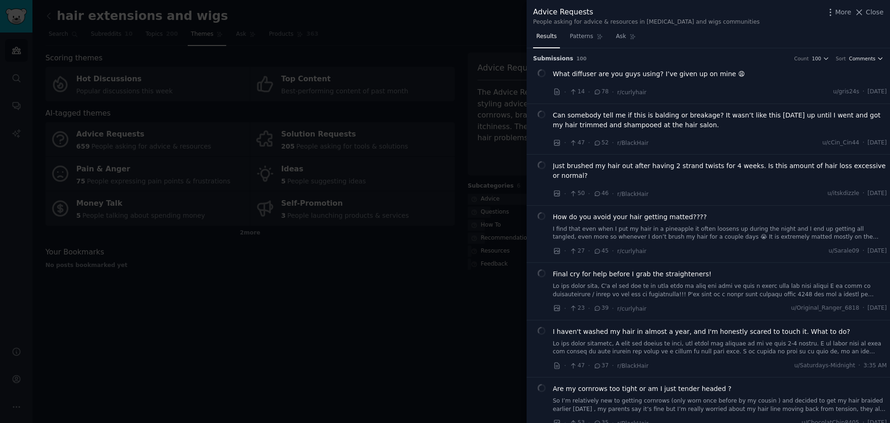
click at [874, 56] on button "Comments" at bounding box center [867, 58] width 34 height 6
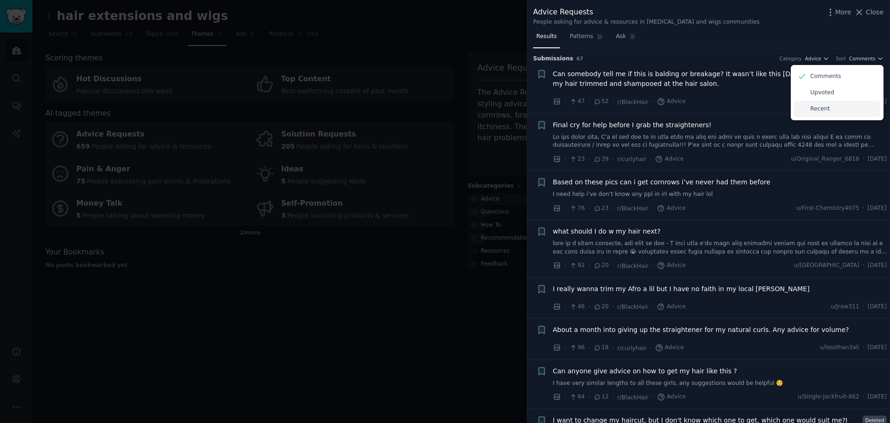
click at [828, 106] on div "Recent" at bounding box center [837, 109] width 86 height 16
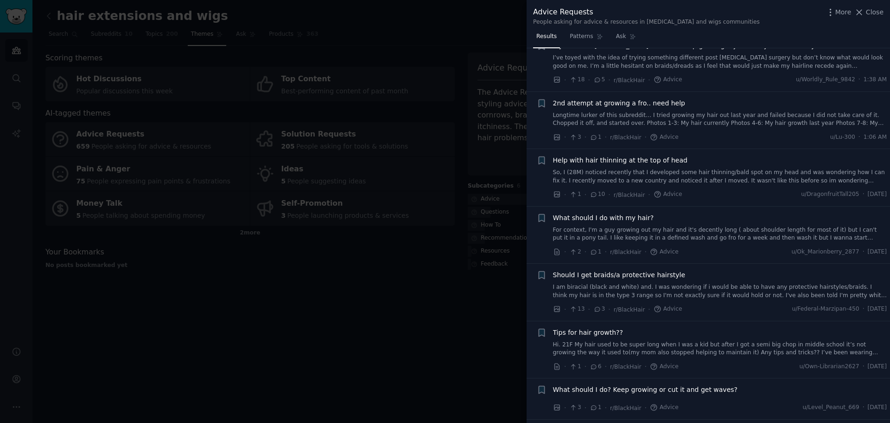
scroll to position [139, 0]
click at [592, 164] on div "Help with hair thinning at the top of head So, I (28M) noticed recently that I …" at bounding box center [720, 167] width 334 height 29
click at [597, 160] on span "Help with hair thinning at the top of head" at bounding box center [620, 158] width 135 height 10
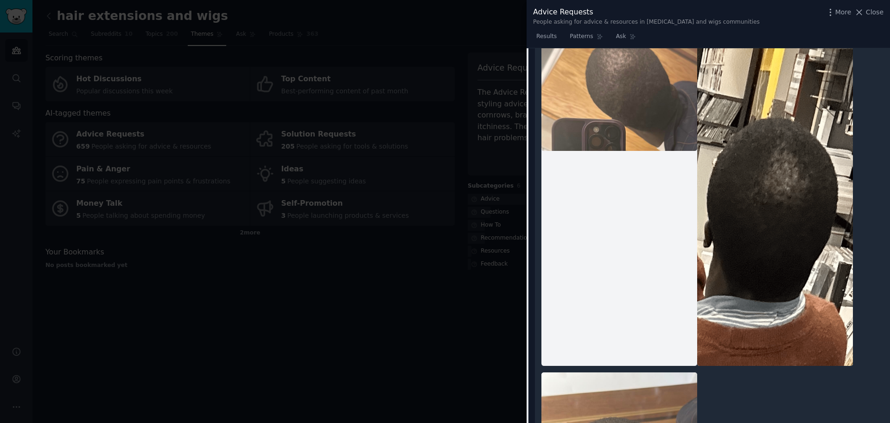
scroll to position [516, 0]
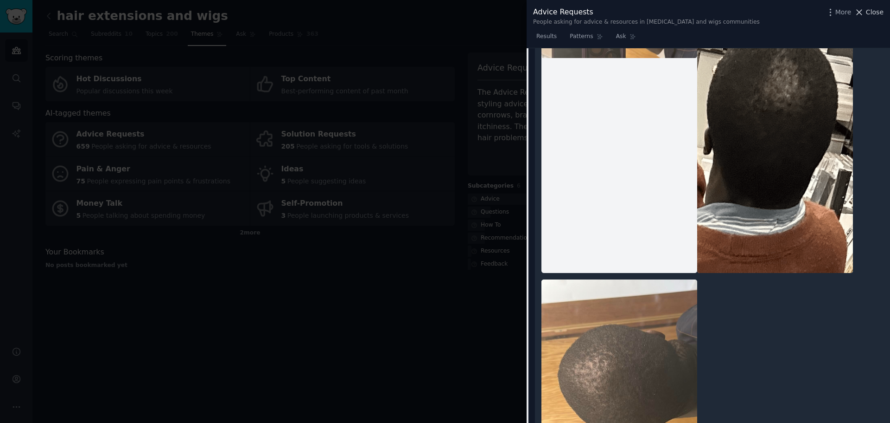
click at [873, 10] on span "Close" at bounding box center [875, 12] width 18 height 10
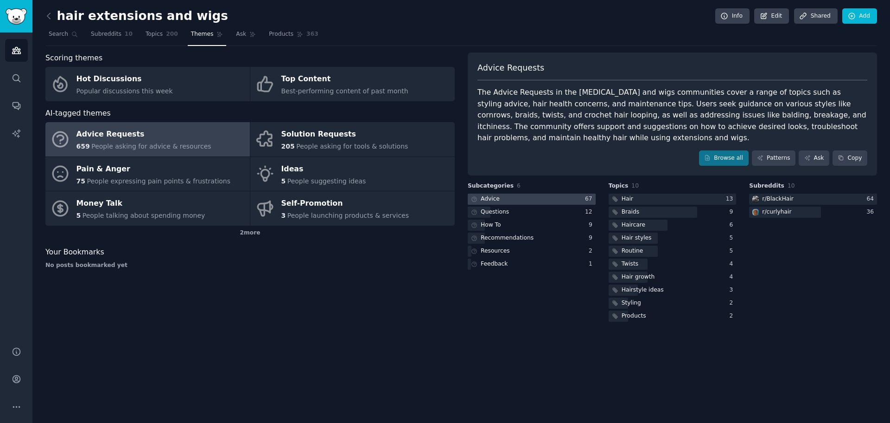
click at [542, 199] on div at bounding box center [532, 199] width 128 height 12
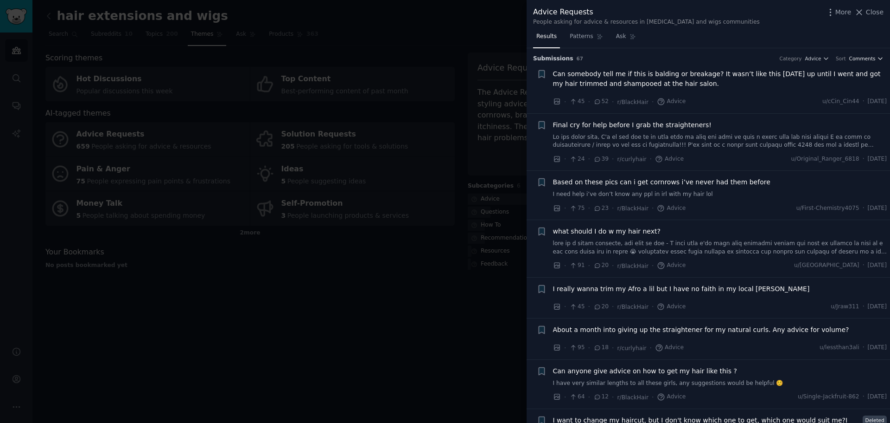
click at [858, 59] on span "Comments" at bounding box center [863, 58] width 26 height 6
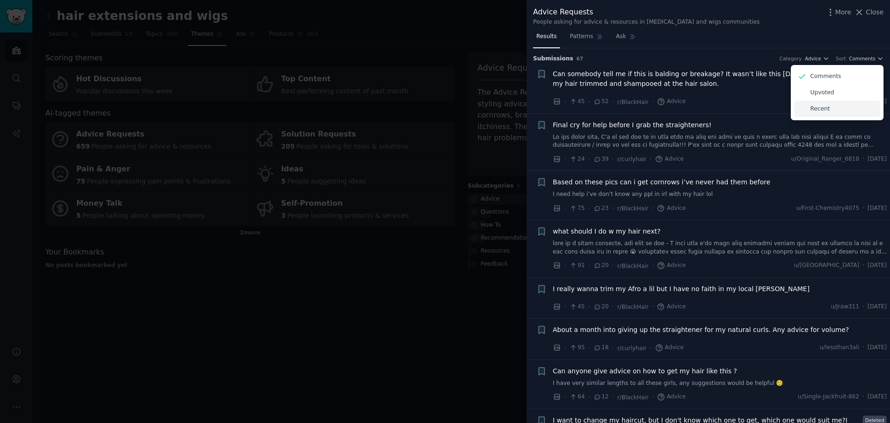
click at [826, 112] on div "Recent" at bounding box center [837, 109] width 86 height 16
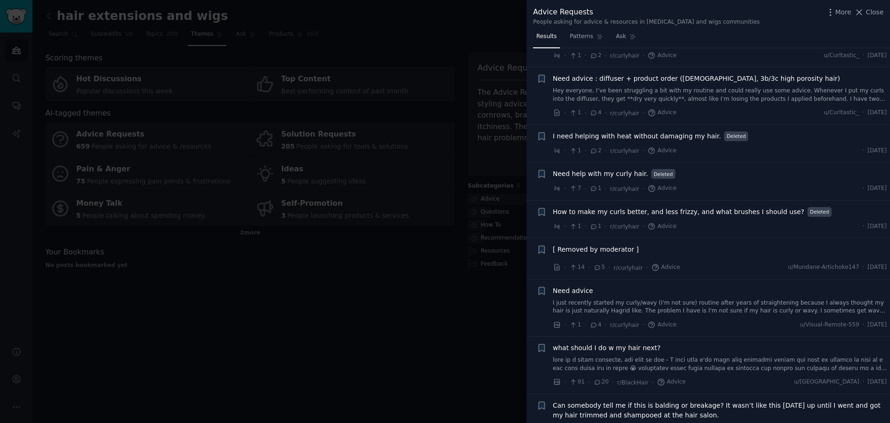
scroll to position [2180, 0]
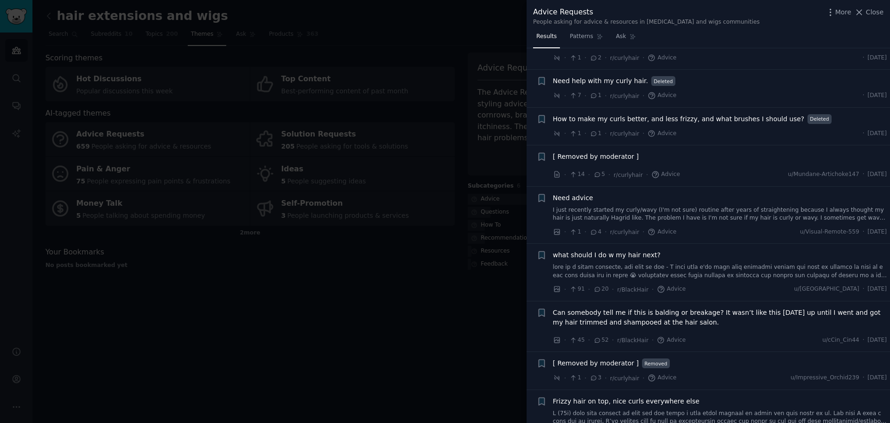
click at [26, 378] on div at bounding box center [445, 211] width 890 height 423
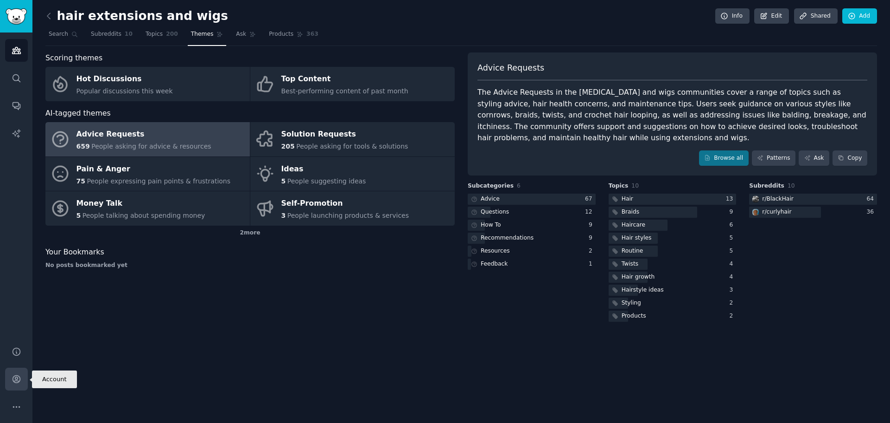
click at [20, 380] on icon "Sidebar" at bounding box center [16, 378] width 7 height 7
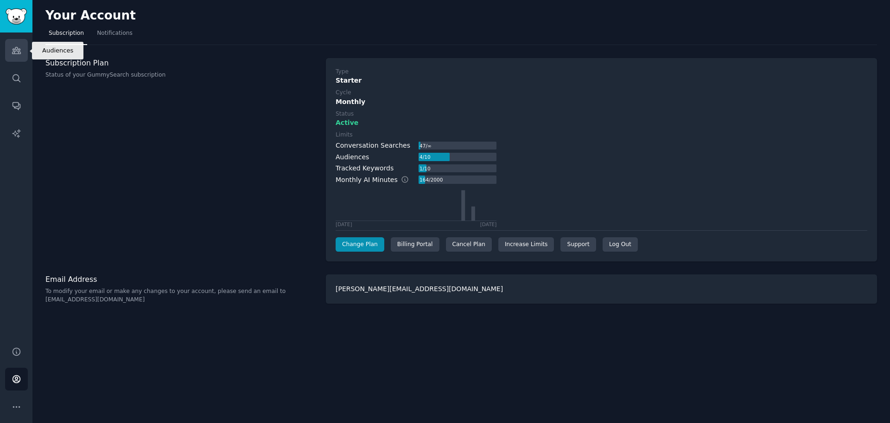
click at [18, 56] on link "Audiences" at bounding box center [16, 50] width 23 height 23
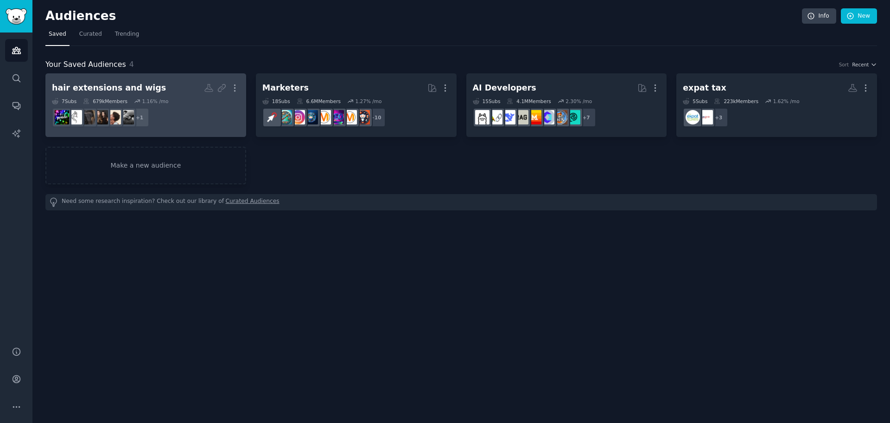
click at [150, 97] on div "[MEDICAL_DATA] and wigs More 7 Sub s 679k Members 1.16 % /mo + 1" at bounding box center [146, 105] width 188 height 51
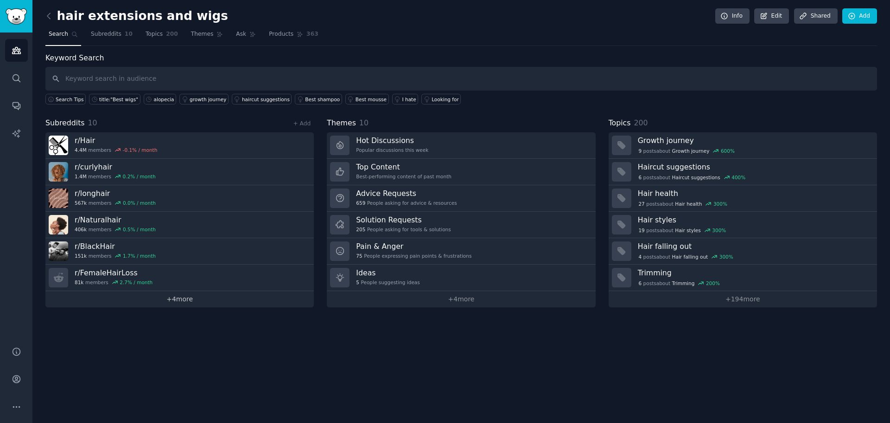
click at [178, 304] on link "+ 4 more" at bounding box center [179, 299] width 269 height 16
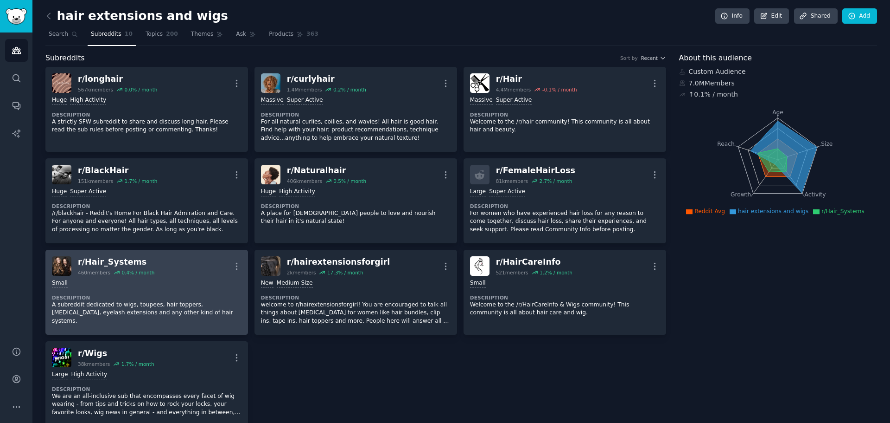
click at [139, 282] on div "Small" at bounding box center [147, 283] width 190 height 9
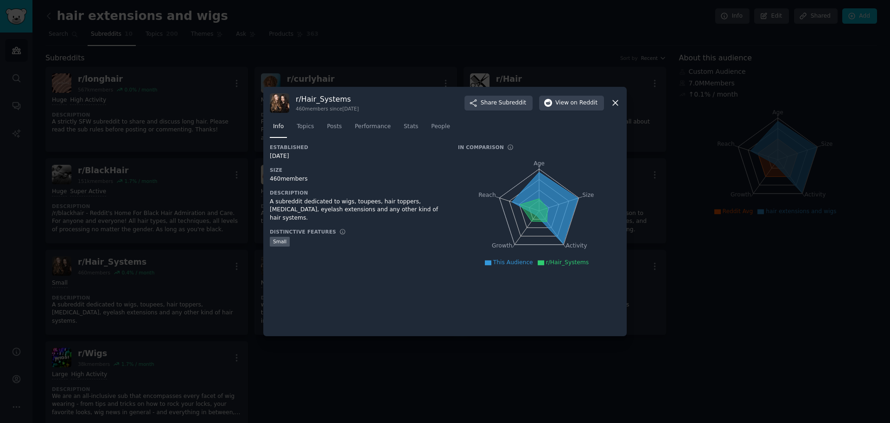
click at [170, 273] on div at bounding box center [445, 211] width 890 height 423
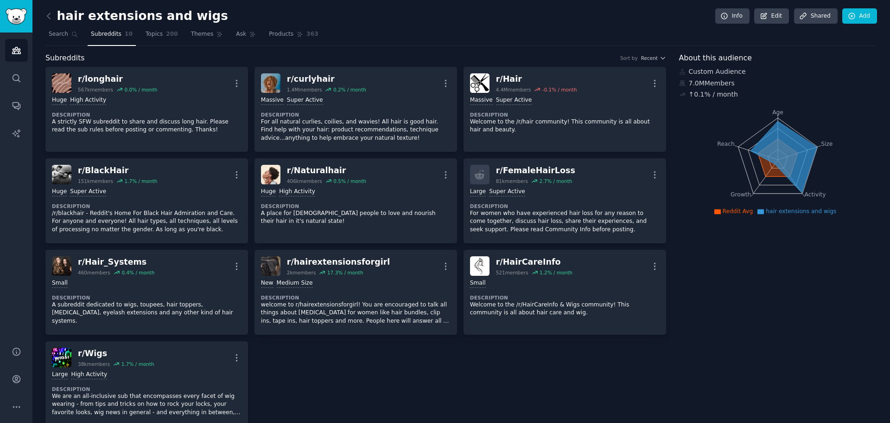
click at [170, 273] on div "r/ Hair_Systems 460 members 0.4 % / month More" at bounding box center [147, 265] width 190 height 19
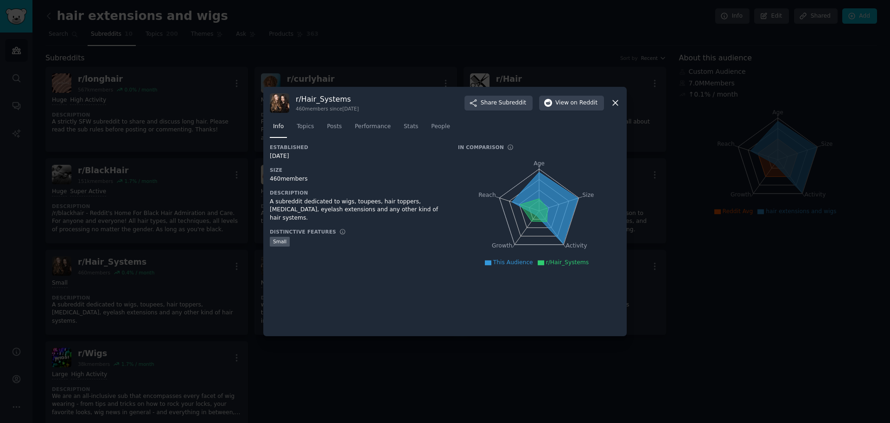
click at [620, 103] on icon at bounding box center [616, 103] width 10 height 10
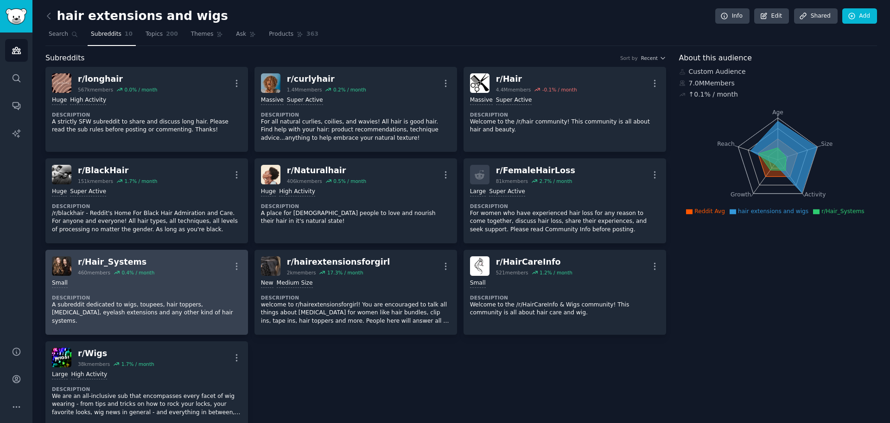
click at [120, 269] on h2 "r/ Hair_Systems 460 members 0.4 % / month" at bounding box center [116, 265] width 77 height 19
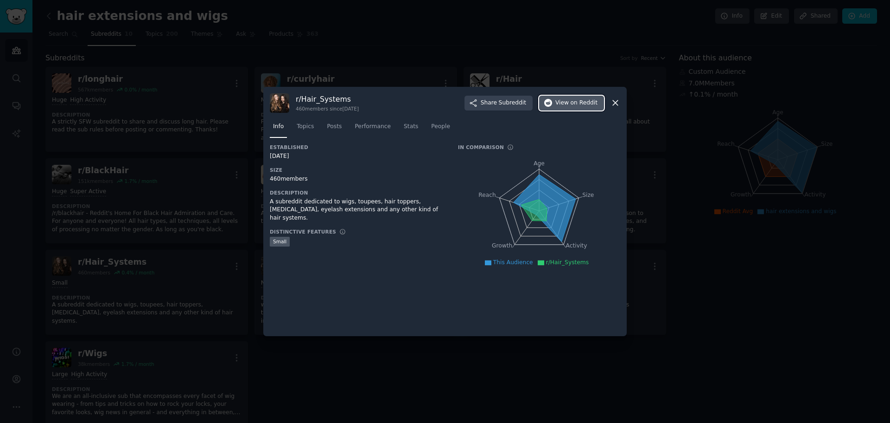
click at [578, 98] on button "View on Reddit" at bounding box center [571, 103] width 65 height 15
click at [616, 101] on icon at bounding box center [616, 103] width 10 height 10
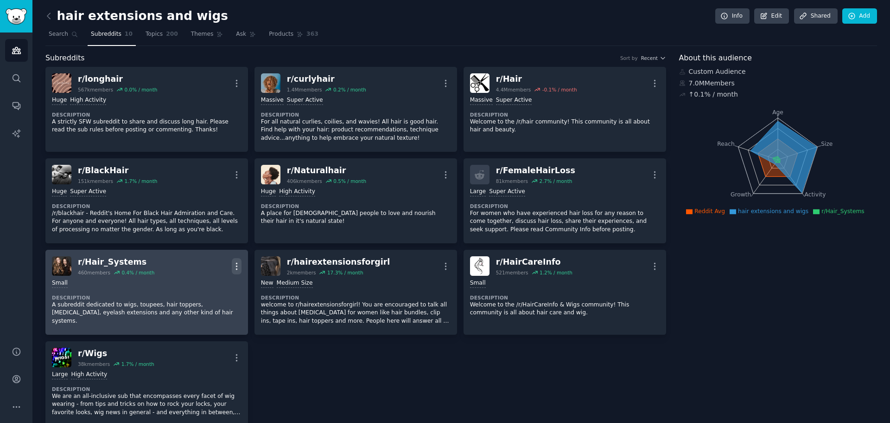
click at [240, 262] on icon "button" at bounding box center [237, 266] width 10 height 10
click at [208, 299] on p "Delete" at bounding box center [200, 302] width 21 height 10
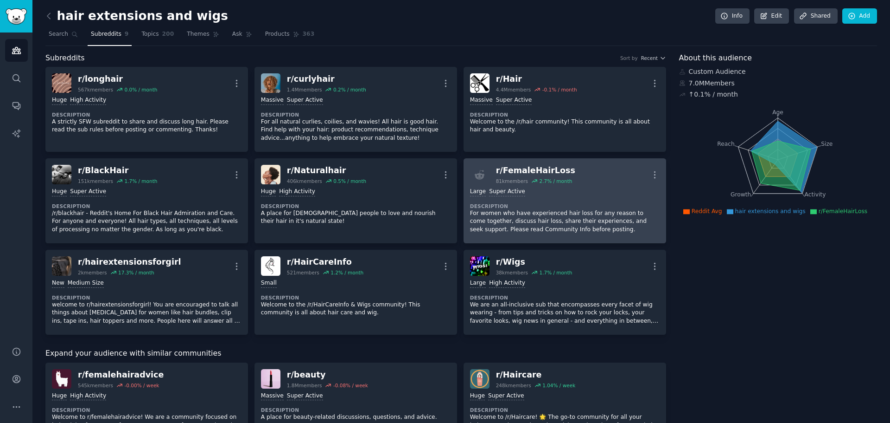
click at [521, 181] on div "81k members" at bounding box center [512, 181] width 32 height 6
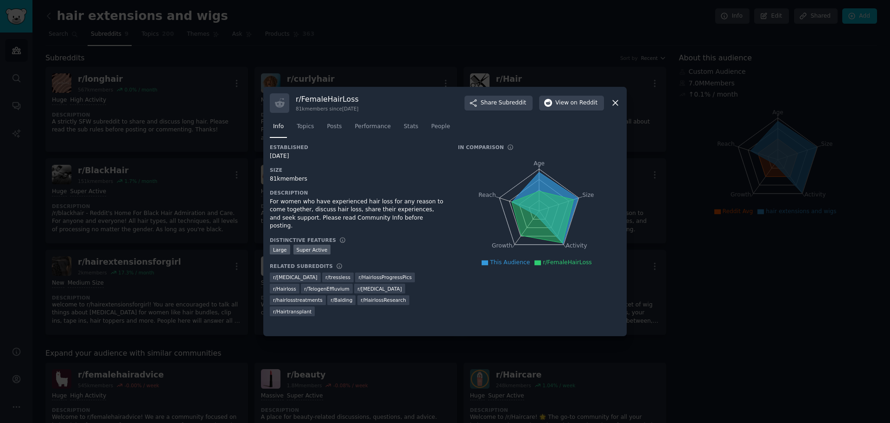
click at [618, 103] on icon at bounding box center [616, 103] width 10 height 10
